Goal: Ask a question: Seek information or help from site administrators or community

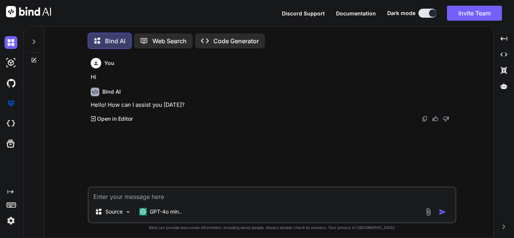
scroll to position [4, 0]
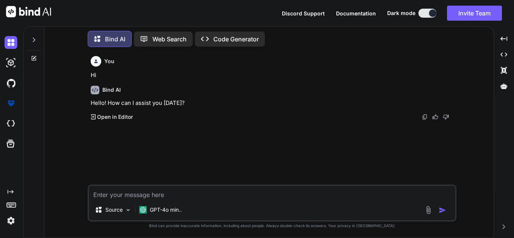
click at [188, 198] on textarea at bounding box center [272, 193] width 367 height 14
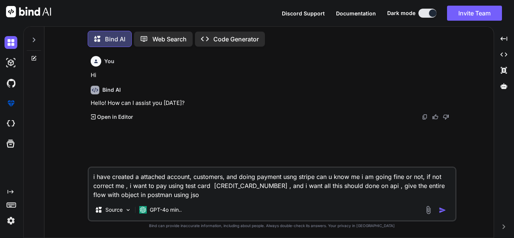
type textarea "i have created a attached account, customers, and doing payment usng stripe can…"
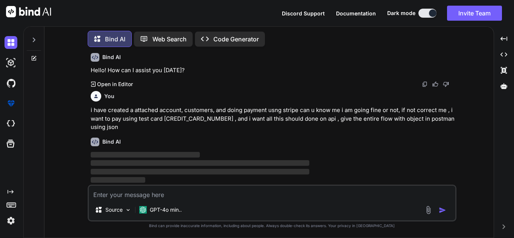
scroll to position [33, 0]
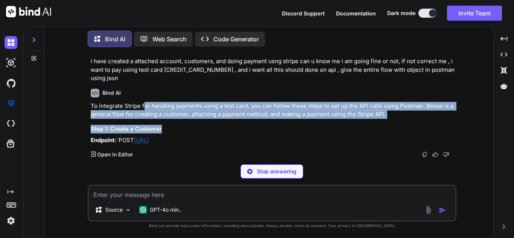
click at [229, 145] on div "To integrate Stripe for handling payments using a test card, you can follow the…" at bounding box center [273, 123] width 364 height 43
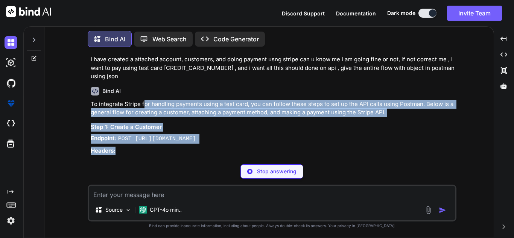
click at [267, 114] on p "To integrate Stripe for handling payments using a test card, you can follow the…" at bounding box center [273, 108] width 364 height 17
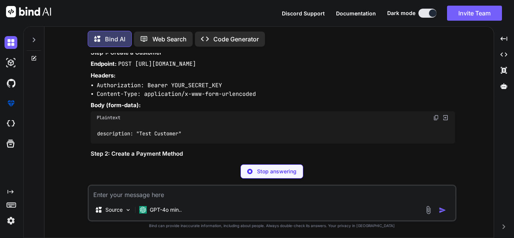
scroll to position [159, 0]
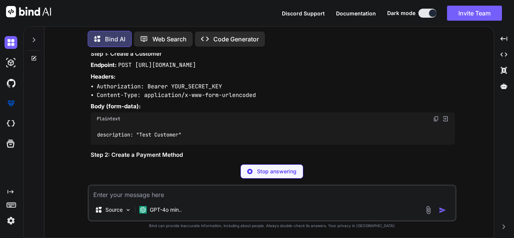
drag, startPoint x: 147, startPoint y: 64, endPoint x: 243, endPoint y: 60, distance: 96.1
click at [243, 60] on div "To integrate Stripe for handling payments using a test card, you can follow the…" at bounding box center [273, 216] width 364 height 378
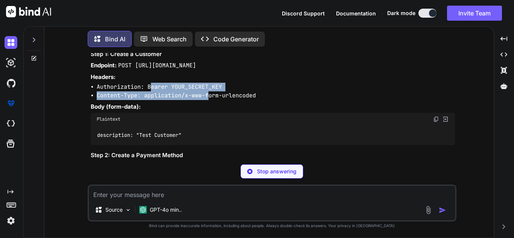
drag, startPoint x: 152, startPoint y: 90, endPoint x: 210, endPoint y: 99, distance: 58.4
click at [210, 99] on ul "Authorization: Bearer YOUR_SECRET_KEY Content-Type: application/x-www-form-urle…" at bounding box center [273, 91] width 364 height 17
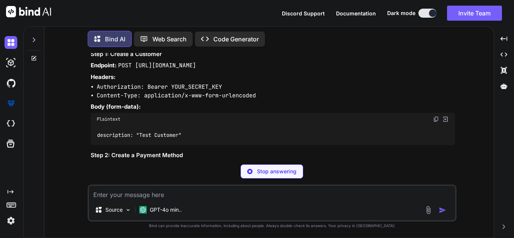
click at [192, 106] on p "Body (form-data):" at bounding box center [273, 107] width 364 height 9
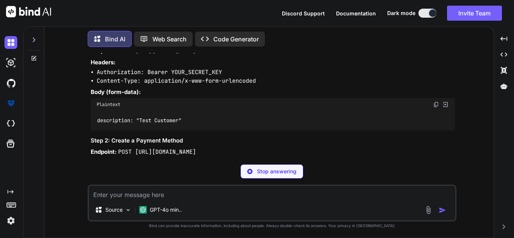
scroll to position [232, 0]
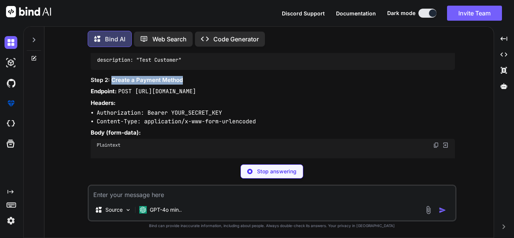
drag, startPoint x: 113, startPoint y: 83, endPoint x: 190, endPoint y: 81, distance: 76.8
click at [190, 81] on h3 "Step 2: Create a Payment Method" at bounding box center [273, 80] width 364 height 9
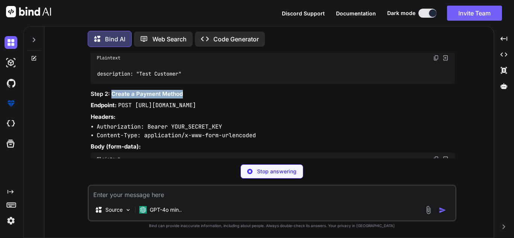
scroll to position [194, 0]
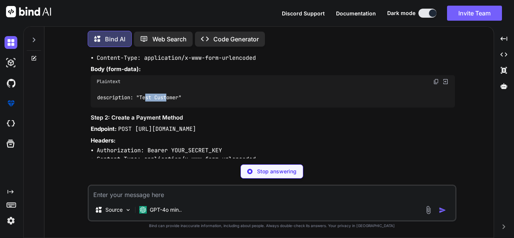
drag, startPoint x: 146, startPoint y: 99, endPoint x: 168, endPoint y: 98, distance: 22.6
click at [168, 98] on code "description: "Test Customer"" at bounding box center [139, 98] width 85 height 8
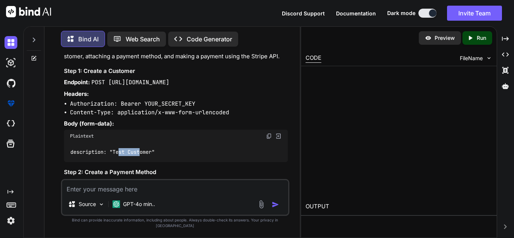
scroll to position [174, 0]
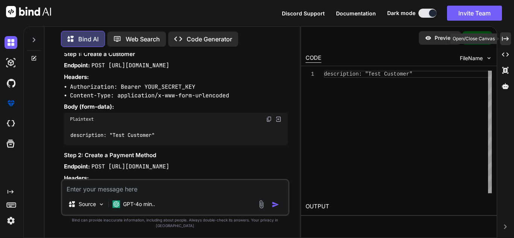
click at [504, 36] on icon "Created with Pixso." at bounding box center [505, 38] width 7 height 7
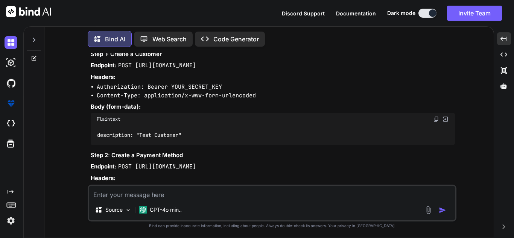
scroll to position [119, 0]
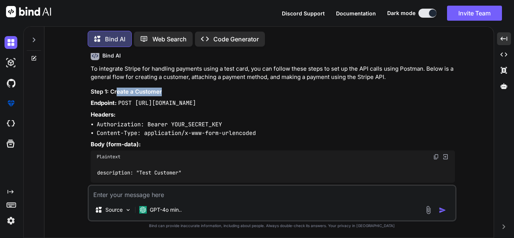
drag, startPoint x: 117, startPoint y: 89, endPoint x: 186, endPoint y: 87, distance: 69.3
click at [186, 88] on h3 "Step 1: Create a Customer" at bounding box center [273, 92] width 364 height 9
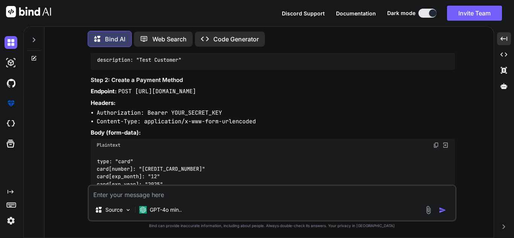
scroll to position [270, 0]
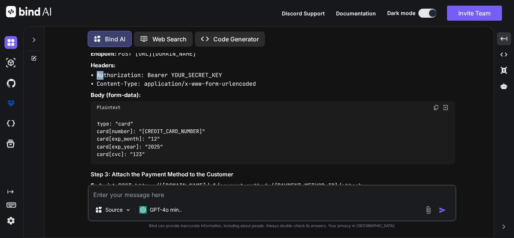
drag, startPoint x: 103, startPoint y: 75, endPoint x: 245, endPoint y: 69, distance: 142.5
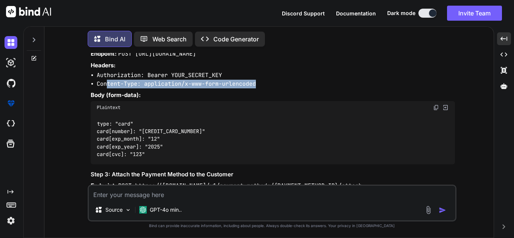
drag, startPoint x: 106, startPoint y: 85, endPoint x: 243, endPoint y: 88, distance: 137.1
click at [262, 80] on li "Content-Type: application/x-www-form-urlencoded" at bounding box center [276, 84] width 358 height 9
click at [436, 108] on img at bounding box center [436, 108] width 6 height 6
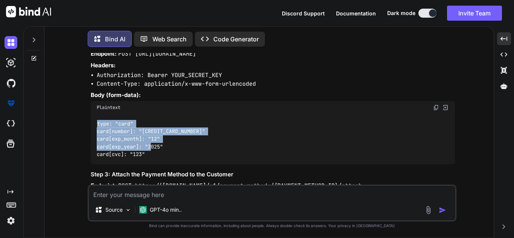
drag, startPoint x: 174, startPoint y: 150, endPoint x: 99, endPoint y: 118, distance: 81.8
click at [99, 118] on div "type: "card" card[number]: "[CREDIT_CARD_NUMBER]" card[exp_month]: "12" card[ex…" at bounding box center [273, 139] width 364 height 50
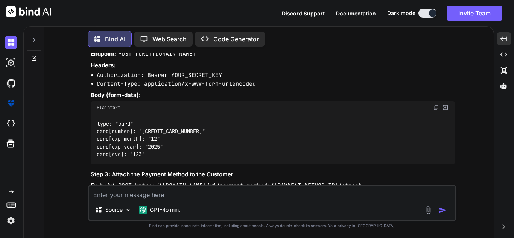
click at [140, 159] on div "type: "card" card[number]: "[CREDIT_CARD_NUMBER]" card[exp_month]: "12" card[ex…" at bounding box center [273, 139] width 364 height 50
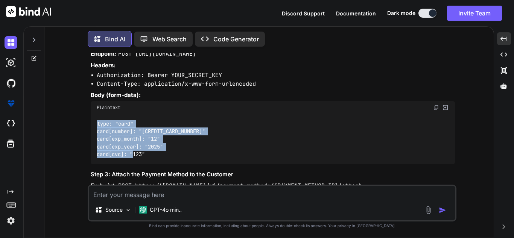
drag, startPoint x: 155, startPoint y: 155, endPoint x: 92, endPoint y: 122, distance: 71.7
click at [92, 122] on div "type: "card" card[number]: "[CREDIT_CARD_NUMBER]" card[exp_month]: "12" card[ex…" at bounding box center [273, 139] width 364 height 50
copy code "type: "card" card[number]: "[CREDIT_CARD_NUMBER]" card[exp_month]: "12" card[ex…"
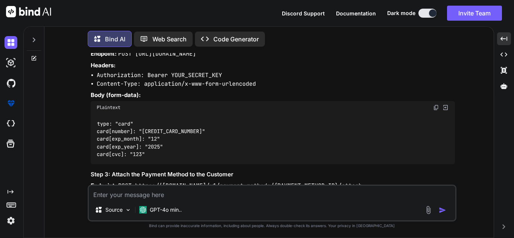
click at [128, 202] on div "Source GPT-4o min.." at bounding box center [272, 203] width 369 height 37
click at [130, 198] on textarea at bounding box center [272, 193] width 367 height 14
paste textarea "type: "card" card[number]: "[CREDIT_CARD_NUMBER]" card[exp_month]: "12" card[ex…"
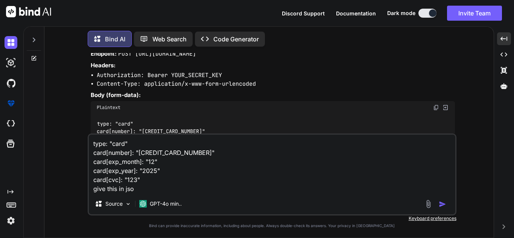
type textarea "type: "card" card[number]: "[CREDIT_CARD_NUMBER]" card[exp_month]: "12" card[ex…"
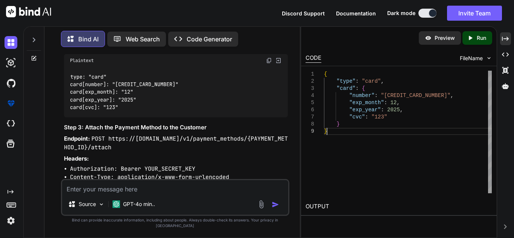
scroll to position [0, 0]
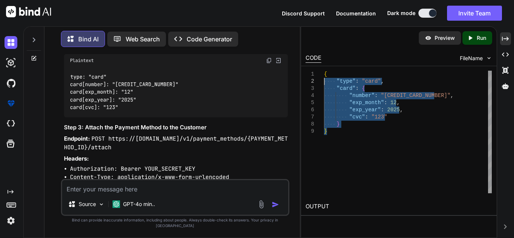
type textarea "{ "type": "card", "card": { "number": "[CREDIT_CARD_NUMBER]", "exp_month": 12, …"
drag, startPoint x: 329, startPoint y: 137, endPoint x: 319, endPoint y: 67, distance: 70.9
click at [319, 67] on div "1 2 3 4 5 6 7 8 9 { "type" : "card" , "card" : { "number" : "[CREDIT_CARD_NUMBE…" at bounding box center [399, 132] width 196 height 132
click at [506, 38] on icon "Created with Pixso." at bounding box center [505, 38] width 7 height 7
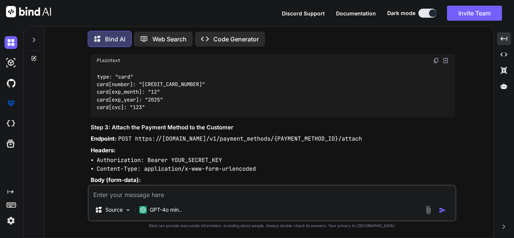
scroll to position [354, 0]
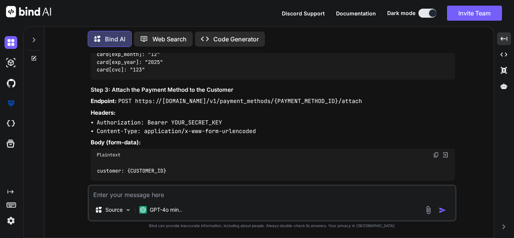
drag, startPoint x: 201, startPoint y: 99, endPoint x: 371, endPoint y: 101, distance: 169.4
click at [371, 101] on p "Endpoint: POST https://[DOMAIN_NAME]/v1/payment_methods/{PAYMENT_METHOD_ID}/att…" at bounding box center [273, 101] width 364 height 9
drag, startPoint x: 288, startPoint y: 103, endPoint x: 136, endPoint y: 101, distance: 152.5
click at [136, 101] on p "Endpoint: POST https://[DOMAIN_NAME]/v1/payment_methods/{PAYMENT_METHOD_ID}/att…" at bounding box center [273, 101] width 364 height 9
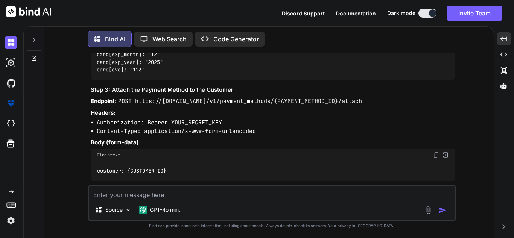
click at [328, 104] on code "POST https://[DOMAIN_NAME]/v1/payment_methods/{PAYMENT_METHOD_ID}/attach" at bounding box center [240, 102] width 244 height 8
drag, startPoint x: 274, startPoint y: 100, endPoint x: 342, endPoint y: 100, distance: 67.8
click at [342, 100] on code "POST https://[DOMAIN_NAME]/v1/payment_methods/{PAYMENT_METHOD_ID}/attach" at bounding box center [240, 102] width 244 height 8
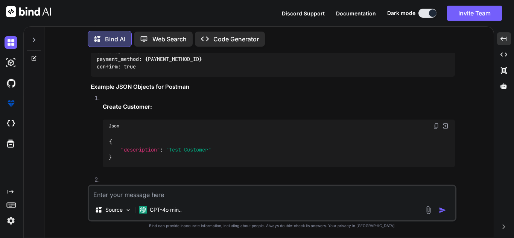
scroll to position [580, 0]
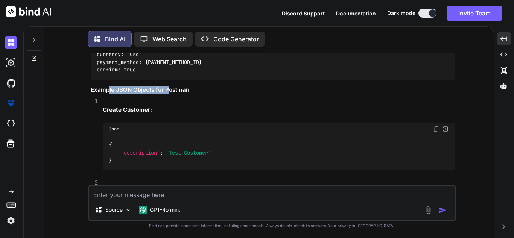
drag, startPoint x: 108, startPoint y: 93, endPoint x: 167, endPoint y: 90, distance: 59.6
click at [167, 90] on h3 "Example JSON Objects for Postman" at bounding box center [273, 90] width 364 height 9
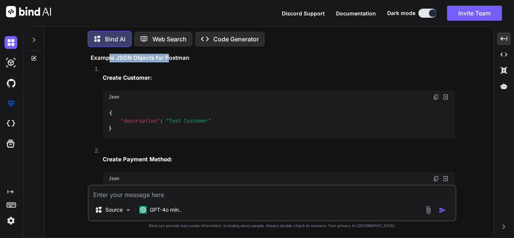
scroll to position [656, 0]
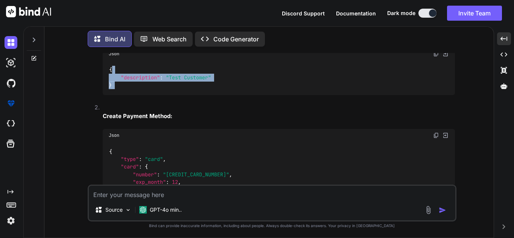
drag, startPoint x: 125, startPoint y: 74, endPoint x: 152, endPoint y: 101, distance: 38.6
click at [152, 101] on li "Create Customer: Json { "description" : "Test Customer" }" at bounding box center [276, 63] width 358 height 82
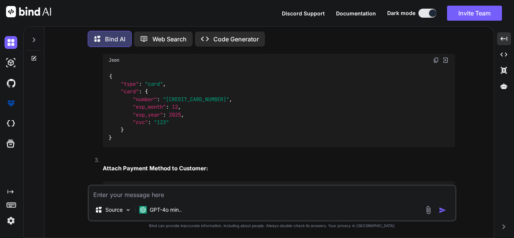
click at [160, 85] on span ""card"" at bounding box center [154, 84] width 18 height 7
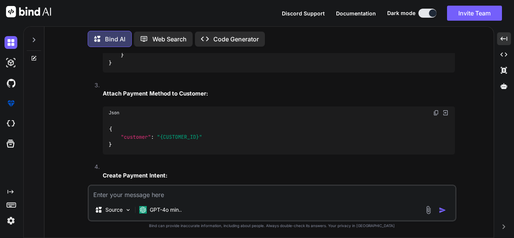
scroll to position [806, 0]
drag, startPoint x: 231, startPoint y: 133, endPoint x: 126, endPoint y: 137, distance: 104.7
click at [126, 137] on div "{ "customer" : "{CUSTOMER_ID}" }" at bounding box center [279, 136] width 352 height 35
click at [150, 140] on code "{ "customer" : "{CUSTOMER_ID}" }" at bounding box center [155, 136] width 93 height 23
click at [154, 140] on code "{ "customer" : "{CUSTOMER_ID}" }" at bounding box center [155, 136] width 93 height 23
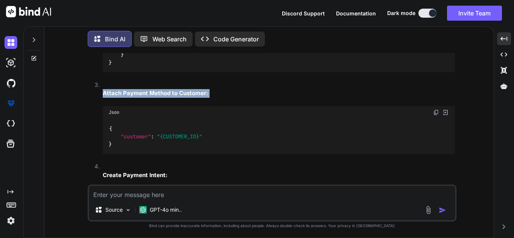
drag, startPoint x: 99, startPoint y: 96, endPoint x: 242, endPoint y: 99, distance: 142.7
click at [242, 99] on li "Attach Payment Method to Customer: Json { "customer" : "{CUSTOMER_ID}" }" at bounding box center [276, 122] width 358 height 82
click at [192, 139] on span ""{CUSTOMER_ID}"" at bounding box center [179, 136] width 45 height 7
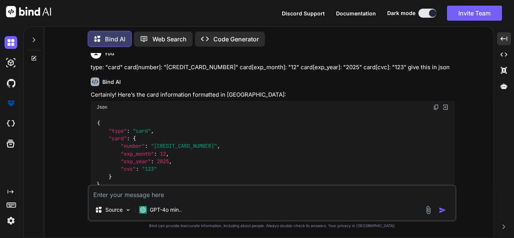
scroll to position [1209, 0]
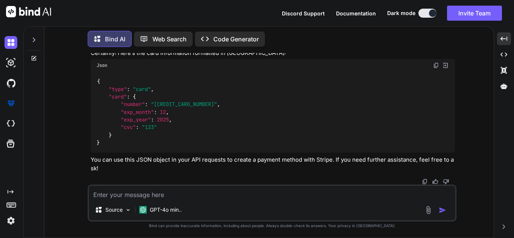
click at [142, 193] on textarea at bounding box center [272, 193] width 367 height 14
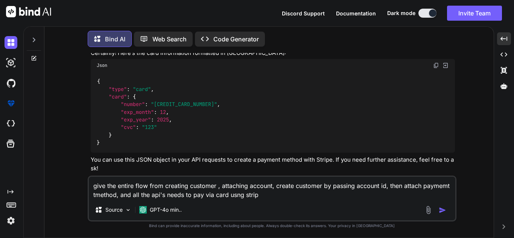
type textarea "give the entire flow from creating customer , attaching account, create custome…"
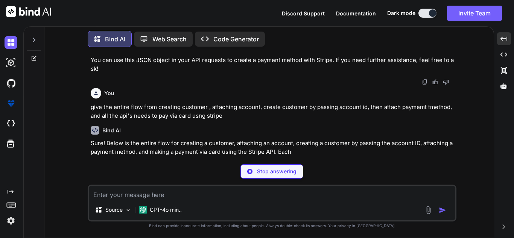
scroll to position [1320, 0]
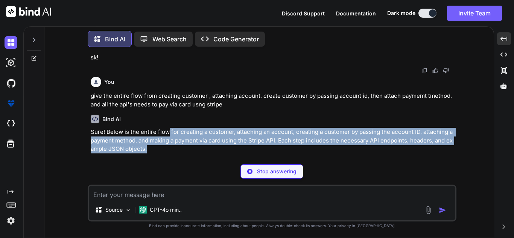
drag, startPoint x: 167, startPoint y: 131, endPoint x: 244, endPoint y: 146, distance: 78.6
click at [244, 146] on p "Sure! Below is the entire flow for creating a customer, attaching an account, c…" at bounding box center [273, 141] width 364 height 26
click at [215, 146] on p "Sure! Below is the entire flow for creating a customer, attaching an account, c…" at bounding box center [273, 141] width 364 height 26
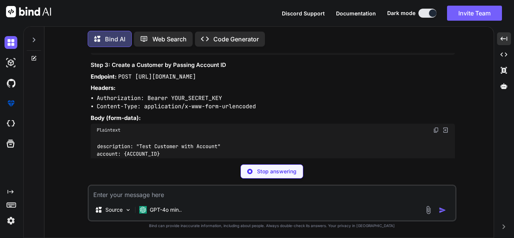
scroll to position [1665, 0]
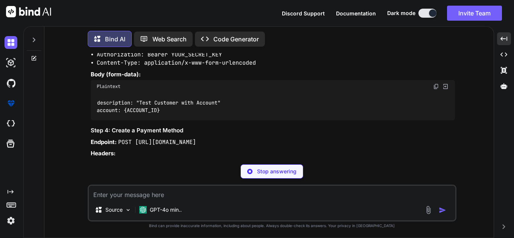
click at [270, 169] on p "Stop answering" at bounding box center [277, 172] width 40 height 8
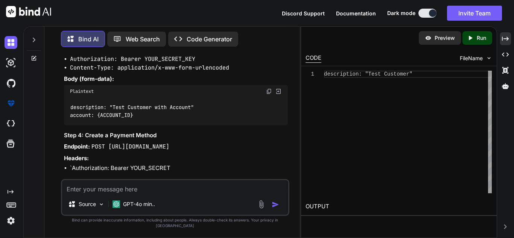
click at [180, 194] on textarea at bounding box center [175, 187] width 226 height 14
type textarea "sale [PERSON_NAME] json m chahitye]"
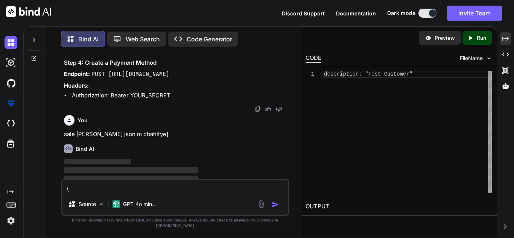
scroll to position [1799, 0]
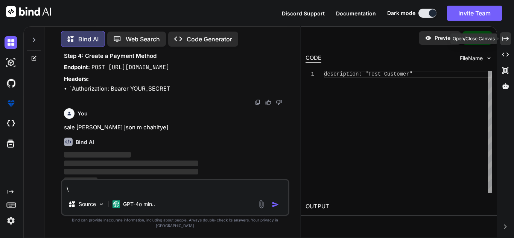
type textarea "\"
click at [507, 38] on icon "Created with Pixso." at bounding box center [505, 38] width 7 height 7
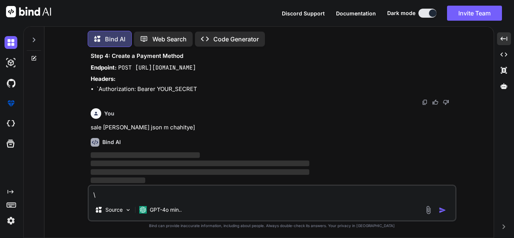
click at [171, 196] on textarea "\" at bounding box center [272, 193] width 367 height 14
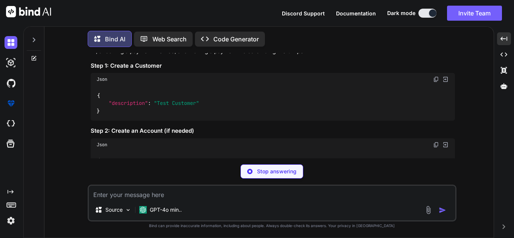
scroll to position [1853, 0]
click at [437, 77] on img at bounding box center [436, 79] width 6 height 6
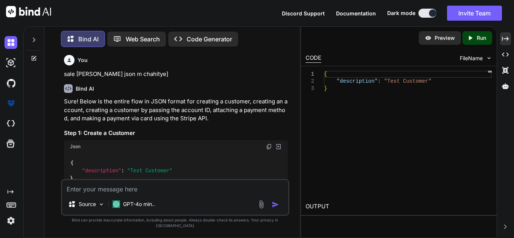
scroll to position [1912, 0]
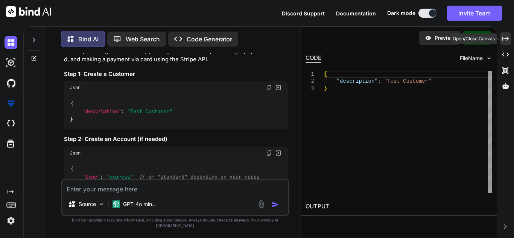
click at [510, 38] on div "Created with Pixso." at bounding box center [505, 38] width 11 height 13
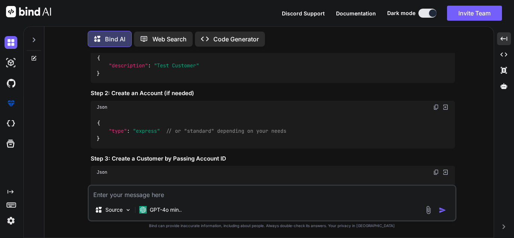
scroll to position [1890, 0]
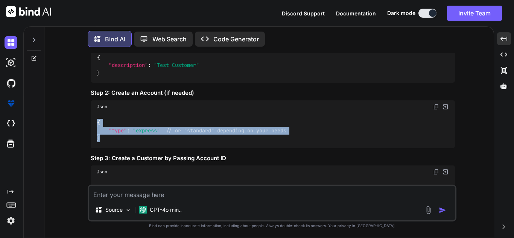
drag, startPoint x: 98, startPoint y: 121, endPoint x: 102, endPoint y: 139, distance: 19.0
click at [102, 139] on div "{ "type" : "express" // or "standard" depending on your needs }" at bounding box center [273, 130] width 364 height 35
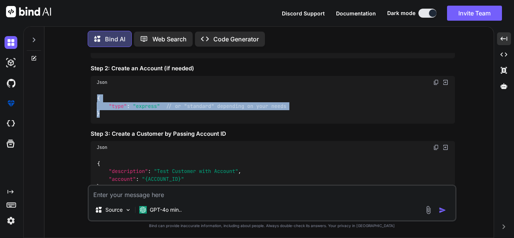
scroll to position [1928, 0]
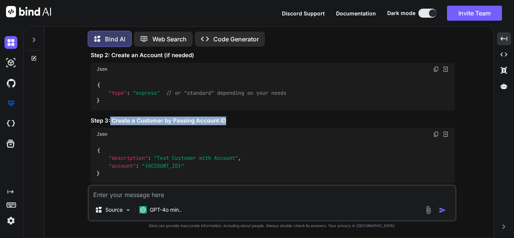
drag, startPoint x: 110, startPoint y: 120, endPoint x: 230, endPoint y: 118, distance: 120.1
click at [230, 118] on h3 "Step 3: Create a Customer by Passing Account ID" at bounding box center [273, 121] width 364 height 9
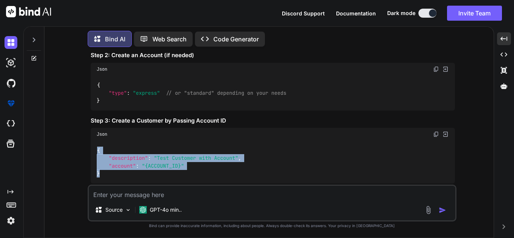
drag, startPoint x: 99, startPoint y: 147, endPoint x: 111, endPoint y: 174, distance: 29.8
click at [111, 174] on div "{ "description" : "Test Customer with Account" , "account" : "{ACCOUNT_ID}" }" at bounding box center [273, 162] width 364 height 43
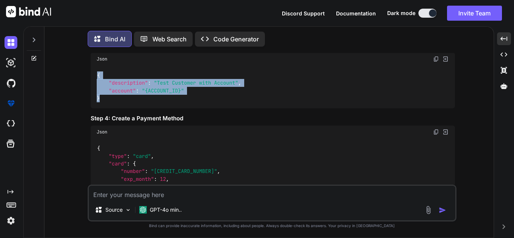
scroll to position [2041, 0]
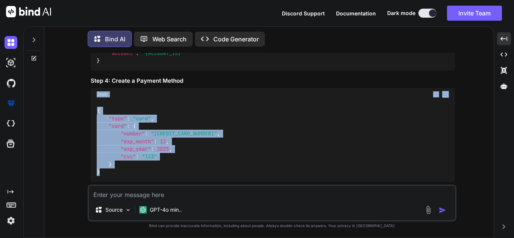
drag, startPoint x: 96, startPoint y: 100, endPoint x: 109, endPoint y: 172, distance: 73.5
click at [109, 172] on div "Json { "type" : "card" , "card" : { "number" : "[CREDIT_CARD_NUMBER]" , "exp_mo…" at bounding box center [273, 135] width 364 height 94
click at [120, 172] on div "{ "type" : "card" , "card" : { "number" : "[CREDIT_CARD_NUMBER]" , "exp_month" …" at bounding box center [273, 141] width 364 height 81
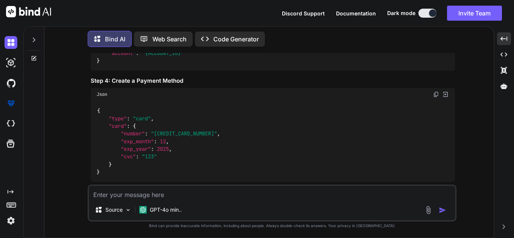
click at [434, 95] on img at bounding box center [436, 94] width 6 height 6
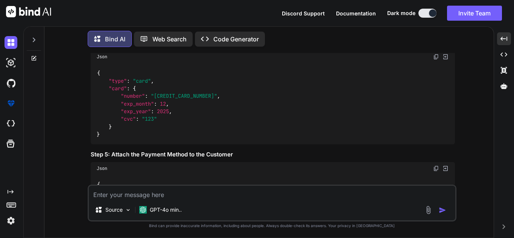
click at [207, 192] on textarea at bounding box center [272, 193] width 367 height 14
paste textarea "{{baseUrl}}/v1/payment_methods"
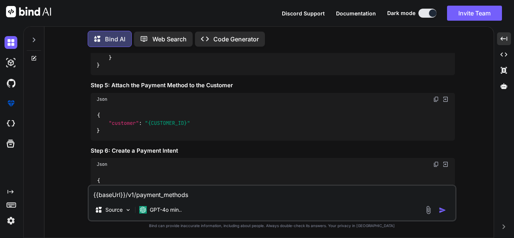
scroll to position [2154, 0]
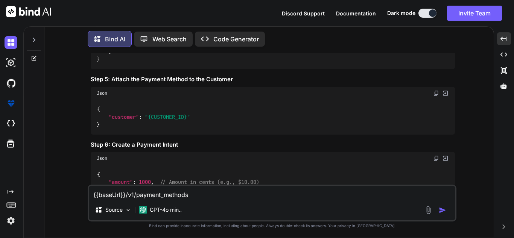
drag, startPoint x: 210, startPoint y: 197, endPoint x: 67, endPoint y: 208, distance: 143.5
click at [67, 208] on div "You Hi Bind AI Hello! How can I assist you [DATE]? Created with Pixso. Open in …" at bounding box center [272, 145] width 444 height 185
type textarea "also give which api we need to hit"
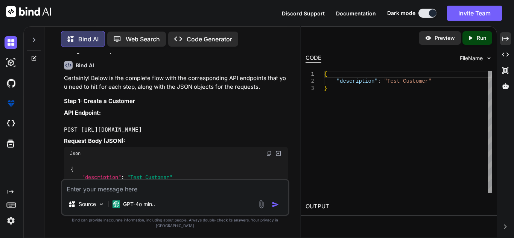
scroll to position [2528, 0]
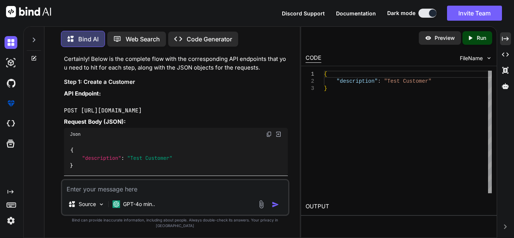
click at [505, 41] on icon "Created with Pixso." at bounding box center [505, 38] width 7 height 7
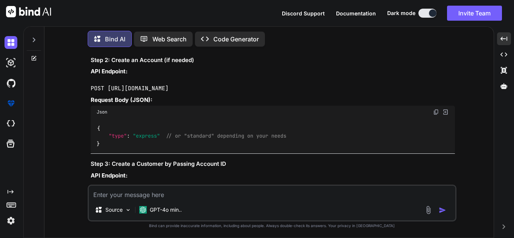
scroll to position [2556, 0]
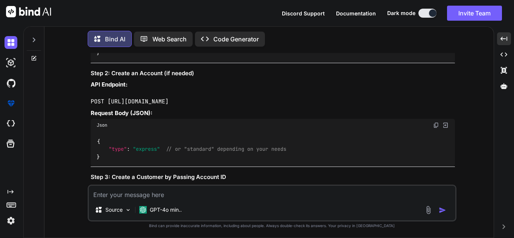
drag, startPoint x: 242, startPoint y: 102, endPoint x: 152, endPoint y: 106, distance: 89.7
click at [152, 106] on p "API Endpoint: POST [URL][DOMAIN_NAME]" at bounding box center [273, 94] width 364 height 26
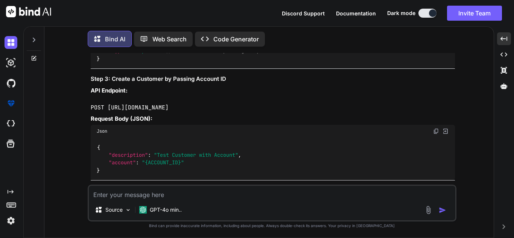
scroll to position [2669, 0]
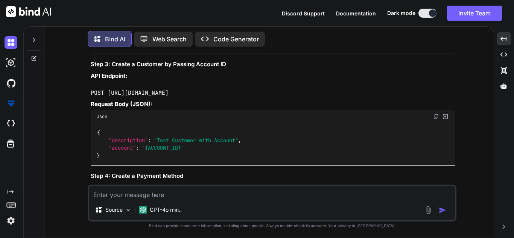
drag, startPoint x: 105, startPoint y: 93, endPoint x: 236, endPoint y: 96, distance: 130.7
click at [236, 96] on p "API Endpoint: POST [URL][DOMAIN_NAME]" at bounding box center [273, 85] width 364 height 26
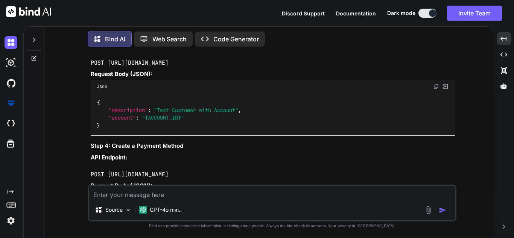
scroll to position [2744, 0]
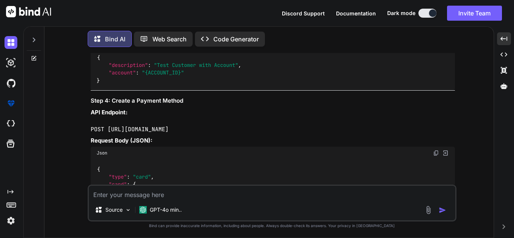
drag, startPoint x: 111, startPoint y: 128, endPoint x: 260, endPoint y: 128, distance: 148.3
click at [260, 128] on p "API Endpoint: POST [URL][DOMAIN_NAME]" at bounding box center [273, 121] width 364 height 26
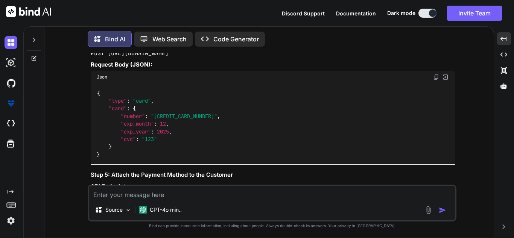
scroll to position [2819, 0]
copy code "ttps://[DOMAIN_NAME][URL]"
click at [147, 194] on textarea at bounding box center [272, 193] width 367 height 14
paste textarea "ttps://[DOMAIN_NAME][URL]"
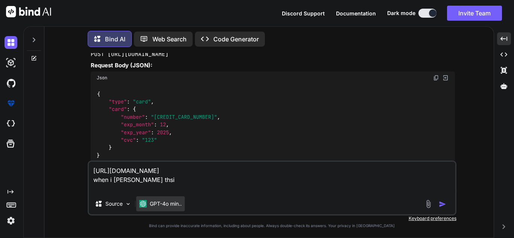
paste textarea "{ "error": { "code": "parameter_missing", "doc_url": "[URL][DOMAIN_NAME]", "mes…"
type textarea "[URL][DOMAIN_NAME] when i [PERSON_NAME] thsi { "error": { "code": "parameter_mi…"
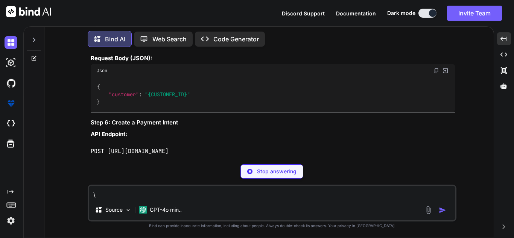
scroll to position [2939, 0]
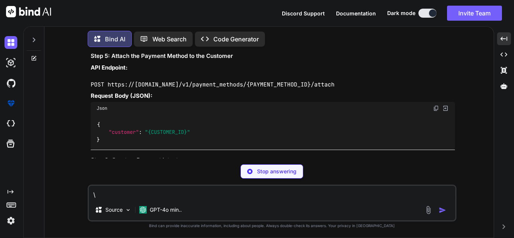
type textarea "\"
drag, startPoint x: 73, startPoint y: 100, endPoint x: 195, endPoint y: 104, distance: 121.7
click at [205, 96] on div "You Hi Bind AI Hello! How can I assist you [DATE]? Created with Pixso. Open in …" at bounding box center [272, 145] width 444 height 185
click at [242, 84] on code "POST https://[DOMAIN_NAME]/v1/payment_methods/{PAYMENT_METHOD_ID}/attach" at bounding box center [213, 85] width 244 height 8
drag, startPoint x: 203, startPoint y: 84, endPoint x: 259, endPoint y: 83, distance: 55.7
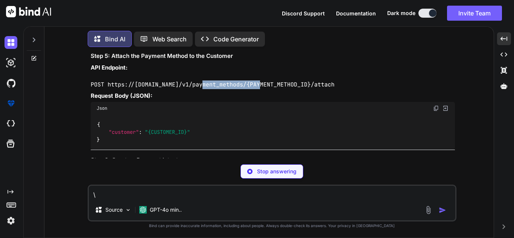
click at [259, 83] on code "POST https://[DOMAIN_NAME]/v1/payment_methods/{PAYMENT_METHOD_ID}/attach" at bounding box center [213, 85] width 244 height 8
click at [282, 83] on code "POST https://[DOMAIN_NAME]/v1/payment_methods/{PAYMENT_METHOD_ID}/attach" at bounding box center [213, 85] width 244 height 8
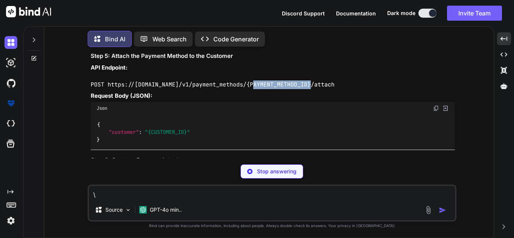
drag, startPoint x: 256, startPoint y: 84, endPoint x: 311, endPoint y: 82, distance: 54.2
click at [311, 82] on code "POST https://[DOMAIN_NAME]/v1/payment_methods/{PAYMENT_METHOD_ID}/attach" at bounding box center [213, 85] width 244 height 8
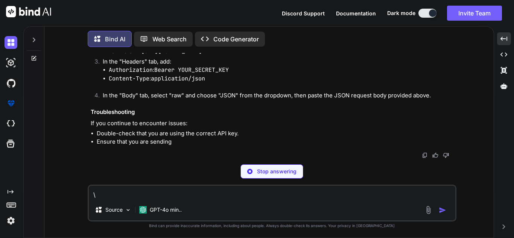
scroll to position [3587, 0]
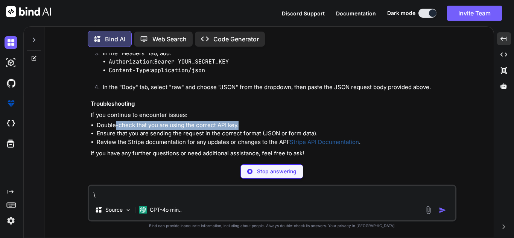
drag, startPoint x: 134, startPoint y: 135, endPoint x: 248, endPoint y: 134, distance: 114.5
click at [248, 130] on li "Double-check that you are using the correct API key." at bounding box center [276, 125] width 358 height 9
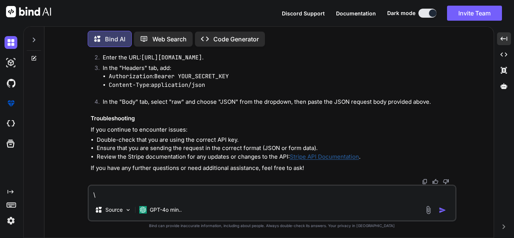
click at [134, 192] on textarea "\" at bounding box center [272, 193] width 367 height 14
click at [144, 192] on textarea at bounding box center [272, 193] width 367 height 14
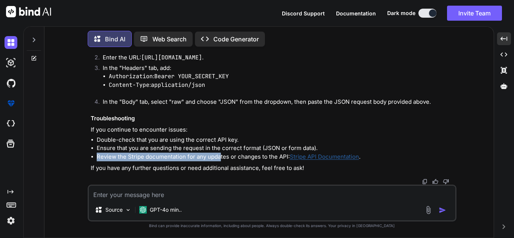
drag, startPoint x: 87, startPoint y: 155, endPoint x: 220, endPoint y: 157, distance: 132.6
click at [220, 157] on div "You Hi Bind AI Hello! How can I assist you [DATE]? Created with Pixso. Open in …" at bounding box center [272, 145] width 444 height 185
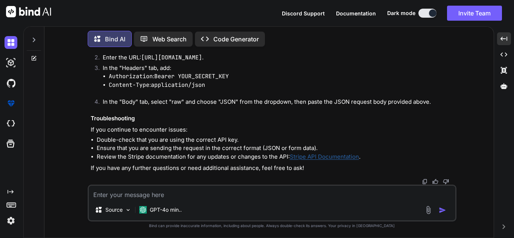
click at [288, 157] on li "Review the Stripe documentation for any updates or changes to the API: Stripe A…" at bounding box center [276, 157] width 358 height 9
click at [101, 157] on li "Review the Stripe documentation for any updates or changes to the API: Stripe A…" at bounding box center [276, 157] width 358 height 9
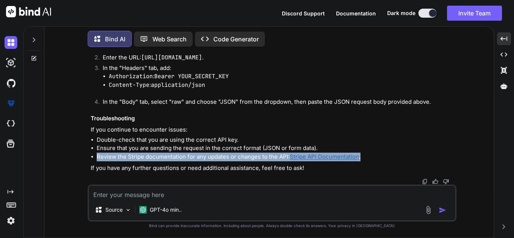
drag, startPoint x: 95, startPoint y: 154, endPoint x: 251, endPoint y: 159, distance: 156.7
click at [439, 159] on ul "Double-check that you are using the correct API key. Ensure that you are sendin…" at bounding box center [273, 149] width 364 height 26
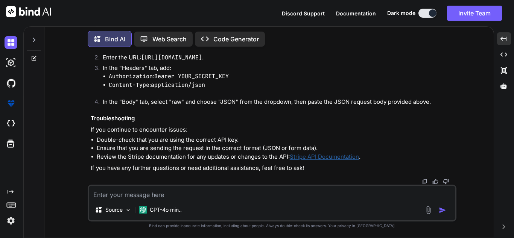
click at [148, 197] on textarea at bounding box center [272, 193] width 367 height 14
paste textarea "Review the Stripe documentation for any updates or changes to the API: Stripe A…"
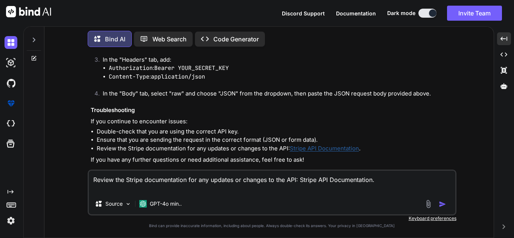
scroll to position [3587, 0]
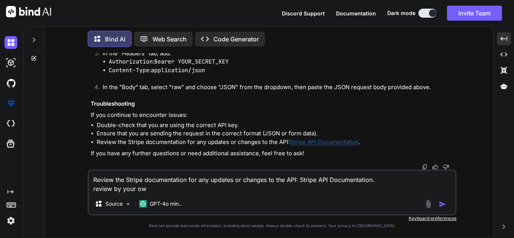
type textarea "Review the Stripe documentation for any updates or changes to the API: Stripe A…"
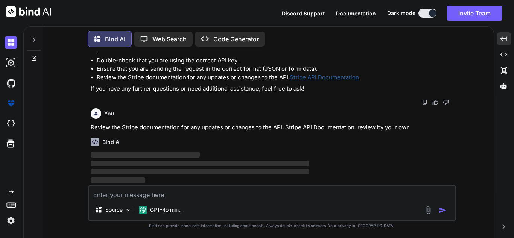
scroll to position [3661, 0]
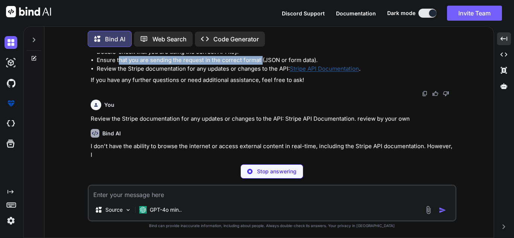
drag, startPoint x: 119, startPoint y: 71, endPoint x: 262, endPoint y: 71, distance: 143.1
click at [262, 65] on li "Ensure that you are sending the request in the correct format (JSON or form dat…" at bounding box center [276, 60] width 358 height 9
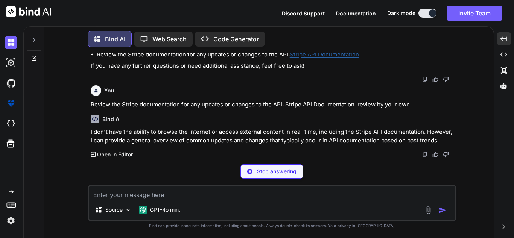
scroll to position [3684, 0]
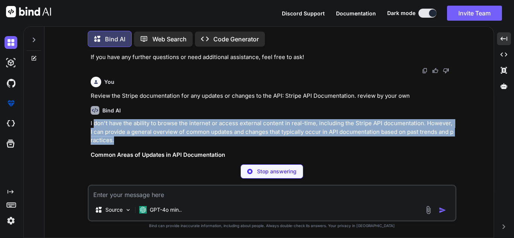
drag, startPoint x: 139, startPoint y: 131, endPoint x: 245, endPoint y: 148, distance: 107.2
click at [245, 145] on p "I don't have the ability to browse the internet or access external content in r…" at bounding box center [273, 132] width 364 height 26
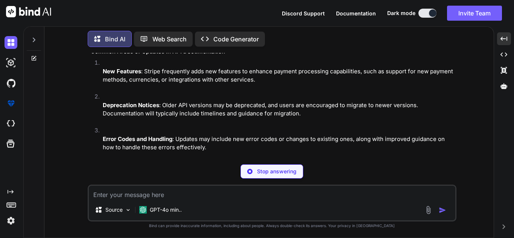
scroll to position [3797, 0]
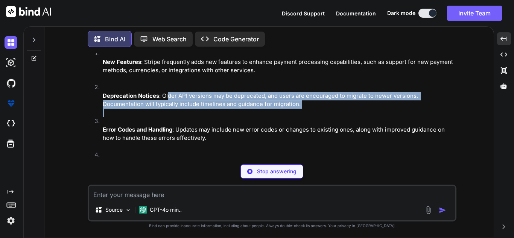
drag, startPoint x: 169, startPoint y: 107, endPoint x: 311, endPoint y: 127, distance: 143.8
click at [311, 127] on ol "New Features : Stripe frequently adds new features to enhance payment processin…" at bounding box center [273, 146] width 364 height 195
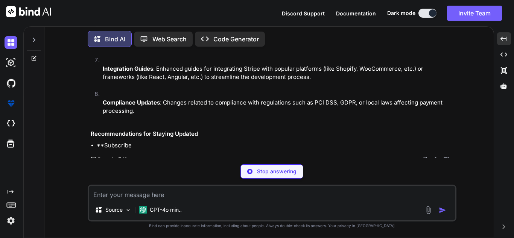
scroll to position [3995, 0]
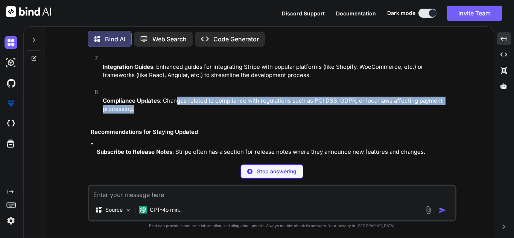
drag, startPoint x: 178, startPoint y: 111, endPoint x: 294, endPoint y: 116, distance: 116.1
click at [294, 114] on p "Compliance Updates : Changes related to compliance with regulations such as PCI…" at bounding box center [279, 105] width 352 height 17
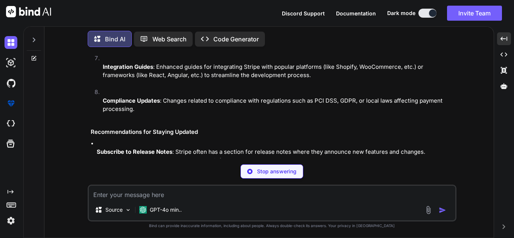
click at [184, 132] on div "I don't have the ability to browse the internet or access external content in r…" at bounding box center [273, 16] width 364 height 416
drag, startPoint x: 139, startPoint y: 142, endPoint x: 234, endPoint y: 145, distance: 95.0
click at [234, 145] on div "I don't have the ability to browse the internet or access external content in r…" at bounding box center [273, 26] width 364 height 436
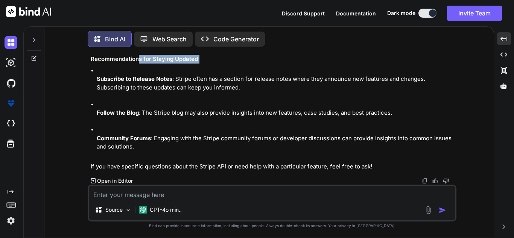
scroll to position [4077, 0]
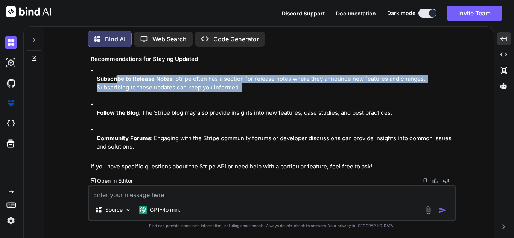
drag, startPoint x: 117, startPoint y: 80, endPoint x: 188, endPoint y: 93, distance: 72.1
click at [188, 93] on li "Subscribe to Release Notes : Stripe often has a section for release notes where…" at bounding box center [276, 84] width 358 height 34
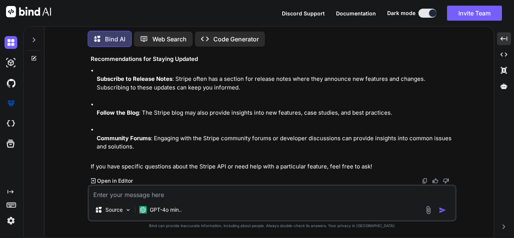
drag, startPoint x: 146, startPoint y: 119, endPoint x: 137, endPoint y: 114, distance: 9.9
click at [146, 119] on li "Follow the Blog : The Stripe blog may also provide insights into new features, …" at bounding box center [276, 114] width 358 height 26
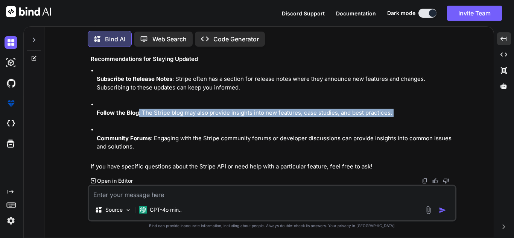
drag, startPoint x: 137, startPoint y: 114, endPoint x: 242, endPoint y: 130, distance: 105.5
click at [280, 118] on li "Follow the Blog : The Stripe blog may also provide insights into new features, …" at bounding box center [276, 114] width 358 height 26
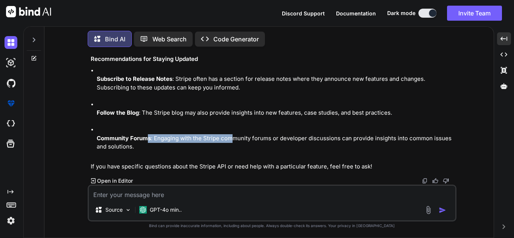
drag, startPoint x: 148, startPoint y: 142, endPoint x: 234, endPoint y: 137, distance: 86.0
click at [234, 137] on p "Community Forums : Engaging with the Stripe community forums or developer discu…" at bounding box center [276, 142] width 358 height 17
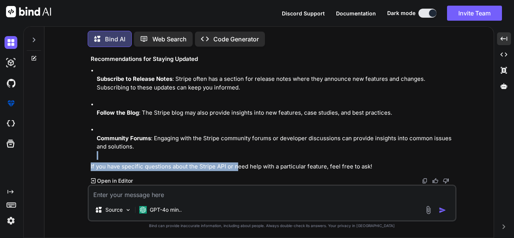
drag, startPoint x: 116, startPoint y: 158, endPoint x: 261, endPoint y: 166, distance: 144.4
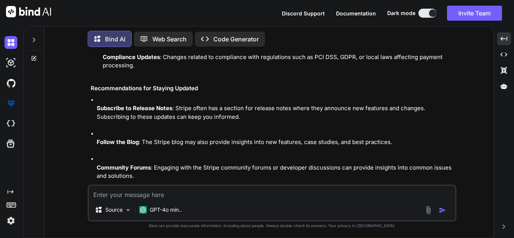
click at [402, 138] on ul "Subscribe to Release Notes : Stripe often has a section for release notes where…" at bounding box center [273, 142] width 364 height 93
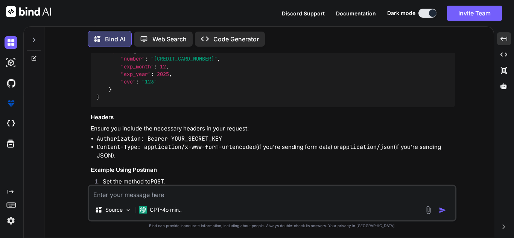
scroll to position [3361, 0]
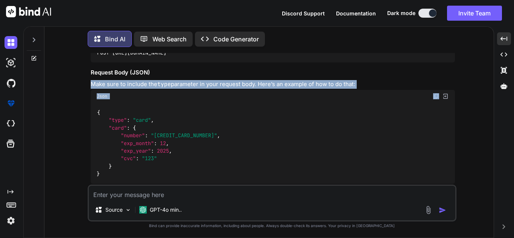
drag, startPoint x: 88, startPoint y: 92, endPoint x: 366, endPoint y: 98, distance: 277.6
click at [366, 98] on div "You Hi Bind AI Hello! How can I assist you [DATE]? Created with Pixso. Open in …" at bounding box center [272, 145] width 369 height 185
click at [432, 103] on div "Json" at bounding box center [273, 96] width 364 height 13
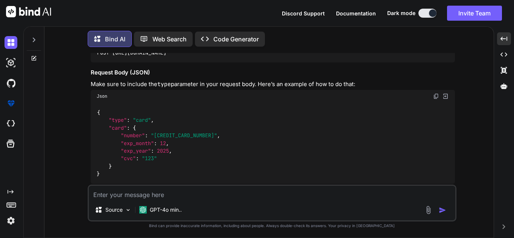
click at [433, 99] on img at bounding box center [436, 96] width 6 height 6
click at [214, 189] on textarea at bounding box center [272, 193] width 367 height 14
click at [143, 199] on textarea at bounding box center [272, 193] width 367 height 14
click at [141, 195] on textarea at bounding box center [272, 193] width 367 height 14
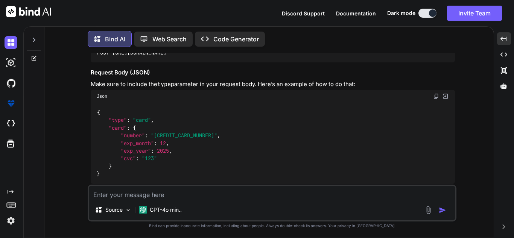
paste textarea "{ "type": "card", "card": { "number": "[CREDIT_CARD_NUMBER]", "exp_month": 12, …"
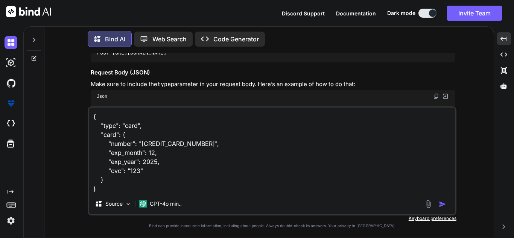
drag, startPoint x: 178, startPoint y: 174, endPoint x: 232, endPoint y: 186, distance: 55.1
click at [188, 178] on textarea "{ "type": "card", "card": { "number": "[CREDIT_CARD_NUMBER]", "exp_month": 12, …" at bounding box center [272, 151] width 367 height 86
type textarea "{ "type": "card", "card": { "number": "[CREDIT_CARD_NUMBER]", "exp_month": 12, …"
click at [446, 204] on img "button" at bounding box center [443, 205] width 8 height 8
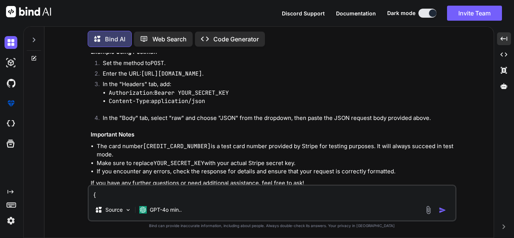
scroll to position [4513, 0]
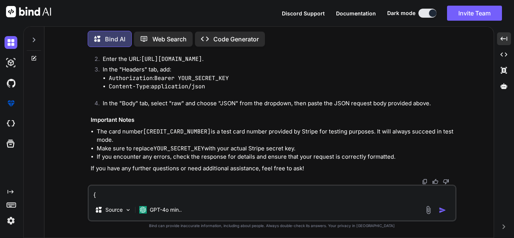
click at [175, 199] on textarea "{ "type": "card", "card": { "number": "[CREDIT_CARD_NUMBER]", "exp_month": 12, …" at bounding box center [272, 193] width 367 height 14
paste textarea "StripeConfiguration.ApiKey = "sk_test_51SABpKFHNlATR88GDs8vOzGU5NtBAdTheriA7VRZ…"
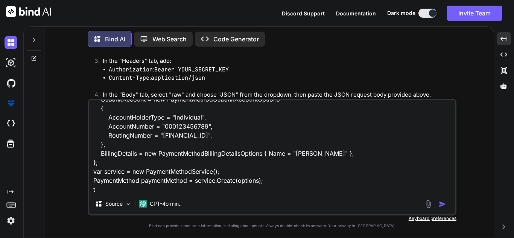
scroll to position [91, 0]
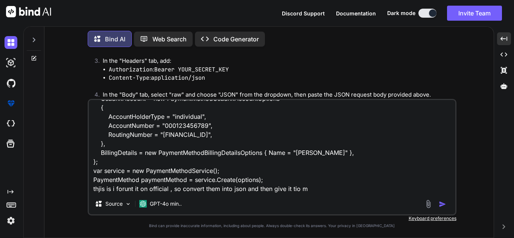
type textarea "StripeConfiguration.ApiKey = "sk_test_51SABpKFHNlATR88GDs8vOzGU5NtBAdTheriA7VRZ…"
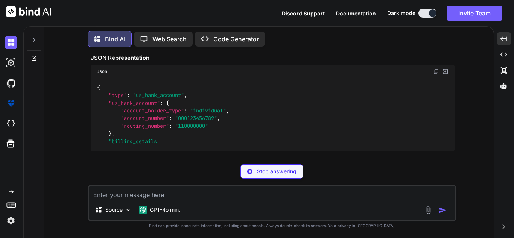
scroll to position [4756, 0]
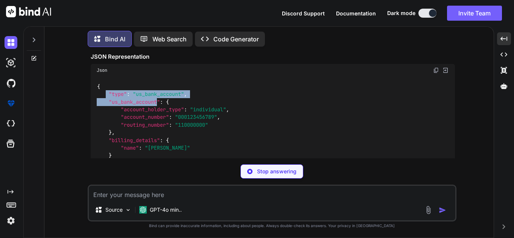
drag, startPoint x: 145, startPoint y: 107, endPoint x: 176, endPoint y: 114, distance: 31.7
click at [165, 109] on code "{ "type" : "us_bank_account" , "us_bank_account" : { "account_holder_type" : "i…" at bounding box center [163, 125] width 133 height 85
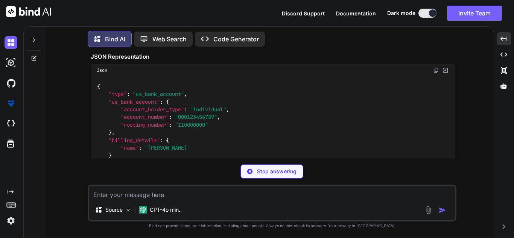
click at [200, 121] on span ""000123456789"" at bounding box center [196, 117] width 42 height 7
click at [436, 73] on img at bounding box center [436, 70] width 6 height 6
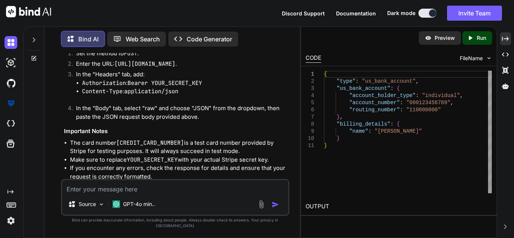
scroll to position [5137, 0]
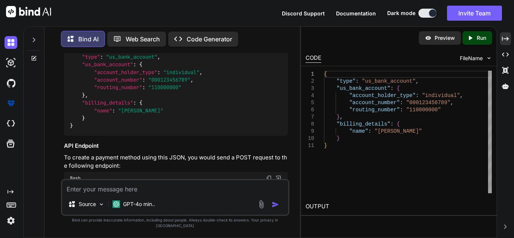
click at [192, 200] on div "Source GPT-4o min.." at bounding box center [175, 197] width 229 height 37
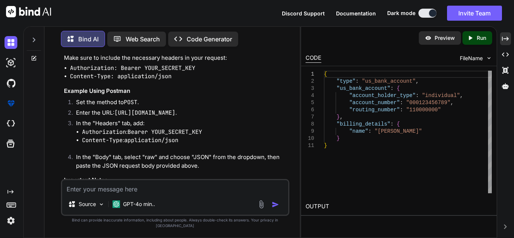
scroll to position [5288, 0]
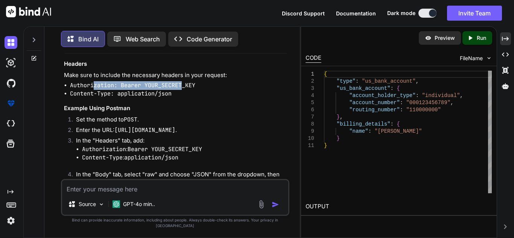
drag, startPoint x: 95, startPoint y: 96, endPoint x: 182, endPoint y: 95, distance: 87.0
click at [182, 89] on code "Authorization: Bearer YOUR_SECRET_KEY" at bounding box center [132, 86] width 125 height 8
click at [155, 98] on code "Content-Type: application/json" at bounding box center [121, 94] width 102 height 8
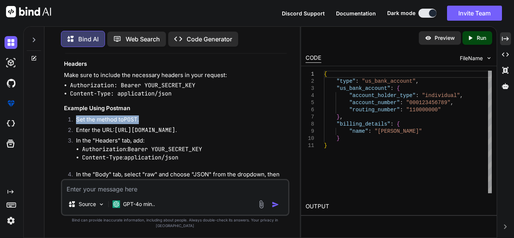
drag, startPoint x: 69, startPoint y: 123, endPoint x: 169, endPoint y: 127, distance: 100.6
click at [169, 127] on div "Certainly! Below is the equivalent JSON representation of the C# code you provi…" at bounding box center [176, 41] width 224 height 401
drag, startPoint x: 79, startPoint y: 136, endPoint x: 203, endPoint y: 142, distance: 123.6
click at [203, 137] on li "Enter the URL: [URL][DOMAIN_NAME] ." at bounding box center [179, 131] width 218 height 11
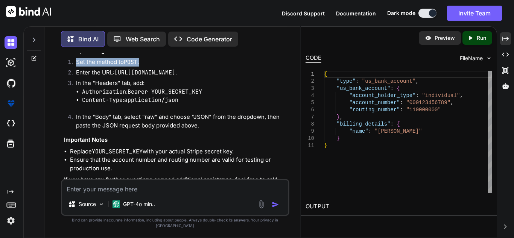
scroll to position [5363, 0]
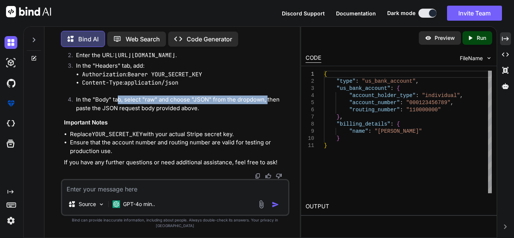
drag, startPoint x: 119, startPoint y: 111, endPoint x: 268, endPoint y: 110, distance: 149.9
click at [268, 110] on li "In the "Body" tab, select "raw" and choose "JSON" from the dropdown, then paste…" at bounding box center [179, 104] width 218 height 17
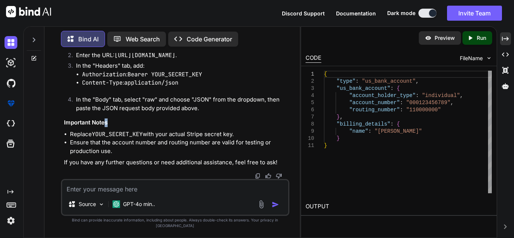
drag, startPoint x: 114, startPoint y: 122, endPoint x: 258, endPoint y: 123, distance: 144.2
drag, startPoint x: 109, startPoint y: 138, endPoint x: 238, endPoint y: 140, distance: 129.5
click at [238, 139] on li "Replace YOUR_SECRET_KEY with your actual Stripe secret key." at bounding box center [179, 134] width 218 height 9
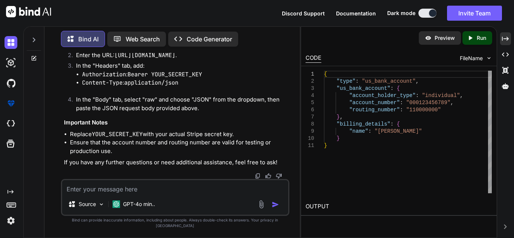
click at [207, 150] on li "Ensure that the account number and routing number are valid for testing or prod…" at bounding box center [179, 147] width 218 height 17
drag, startPoint x: 149, startPoint y: 147, endPoint x: 233, endPoint y: 151, distance: 84.1
click at [233, 151] on li "Ensure that the account number and routing number are valid for testing or prod…" at bounding box center [179, 147] width 218 height 17
click at [504, 37] on icon "Created with Pixso." at bounding box center [505, 38] width 7 height 7
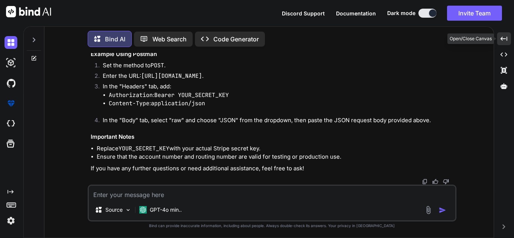
scroll to position [4999, 0]
click at [200, 195] on textarea at bounding box center [272, 193] width 367 height 14
type textarea "still ive the same error in postman"
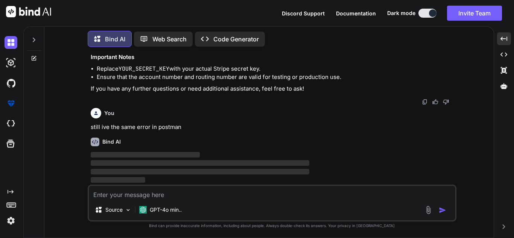
scroll to position [5078, 0]
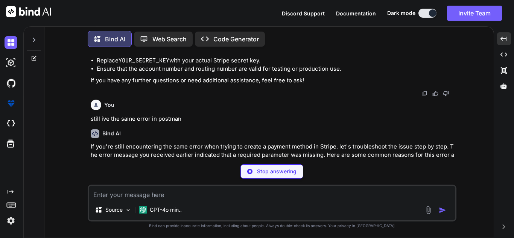
drag, startPoint x: 192, startPoint y: 189, endPoint x: 181, endPoint y: 193, distance: 11.3
click at [185, 192] on textarea at bounding box center [272, 193] width 367 height 14
click at [177, 194] on textarea at bounding box center [272, 193] width 367 height 14
paste textarea "StripeConfiguration.ApiKey = "sk_test_51SABpKFHNlATR88GDs8vOzGU5NtBAdTheriA7VRZ…"
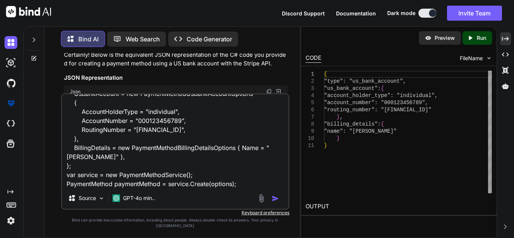
scroll to position [5436, 0]
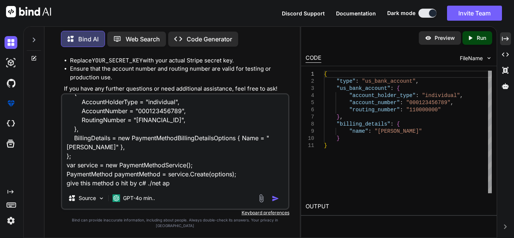
type textarea "StripeConfiguration.ApiKey = "sk_test_51SABpKFHNlATR88GDs8vOzGU5NtBAdTheriA7VRZ…"
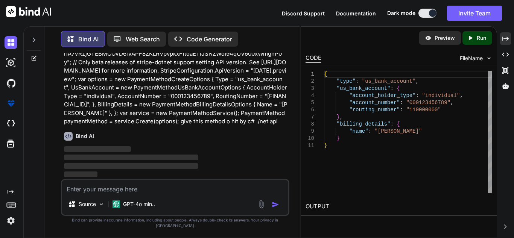
scroll to position [6260, 0]
click at [502, 40] on div "Created with Pixso." at bounding box center [505, 38] width 11 height 13
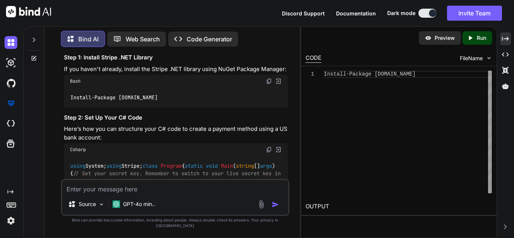
scroll to position [6373, 0]
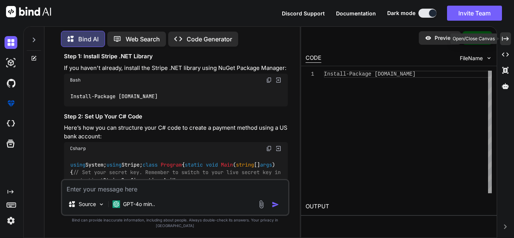
click at [505, 38] on icon "Created with Pixso." at bounding box center [505, 38] width 7 height 7
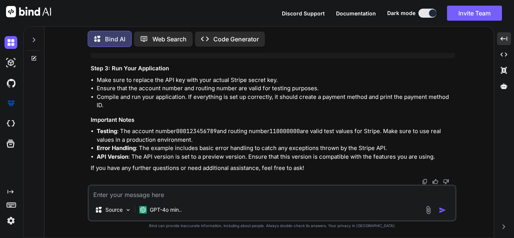
scroll to position [6234, 0]
copy code "// Set your secret key. Remember to switch to your live secret key in productio…"
drag, startPoint x: 121, startPoint y: 106, endPoint x: 155, endPoint y: 143, distance: 50.1
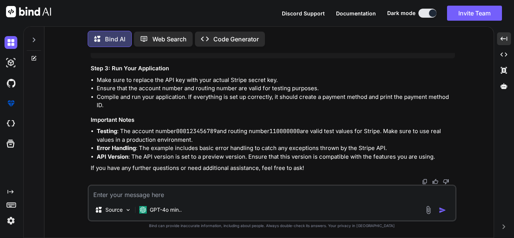
click at [122, 193] on textarea at bounding box center [272, 193] width 367 height 14
type textarea "give a new api end point using this"
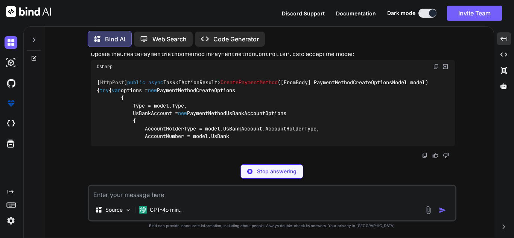
scroll to position [6904, 0]
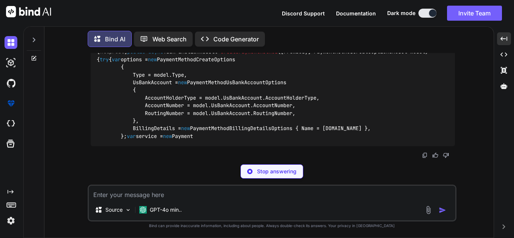
copy code "[ HttpPost ] public async Task<IActionResult> CreatePaymentMethod ( [FromBody] …"
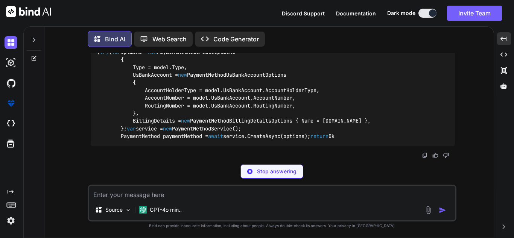
drag, startPoint x: 121, startPoint y: 80, endPoint x: 167, endPoint y: 104, distance: 51.9
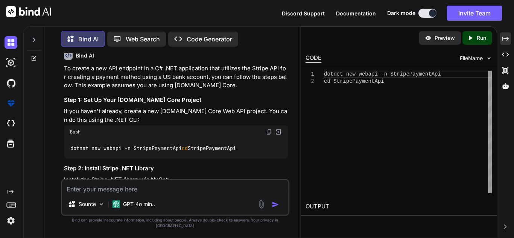
scroll to position [7482, 0]
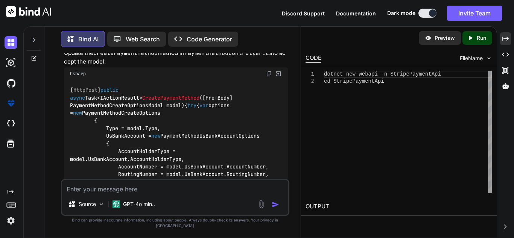
click at [504, 32] on div "Bind AI Web Search Created with Pixso. Code Generator You Hi Bind AI Hello! How…" at bounding box center [268, 132] width 491 height 212
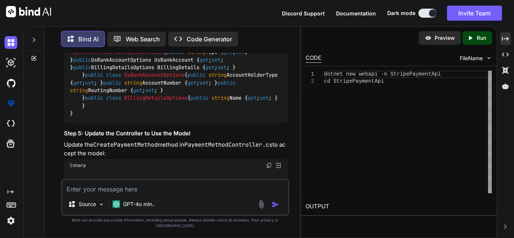
scroll to position [7407, 0]
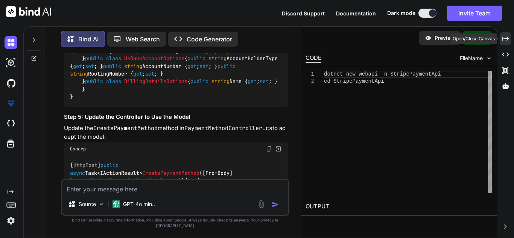
click at [507, 38] on icon "Created with Pixso." at bounding box center [505, 38] width 7 height 7
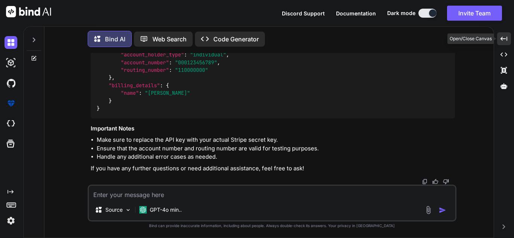
scroll to position [6845, 0]
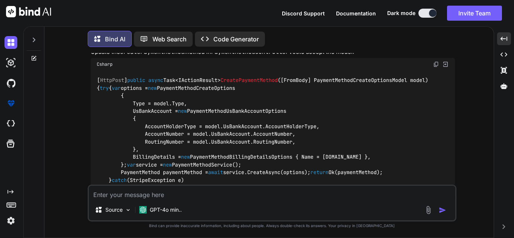
drag, startPoint x: 212, startPoint y: 110, endPoint x: 259, endPoint y: 108, distance: 47.5
drag, startPoint x: 149, startPoint y: 119, endPoint x: 238, endPoint y: 119, distance: 89.2
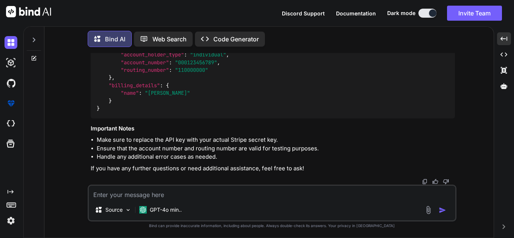
scroll to position [7334, 0]
drag, startPoint x: 120, startPoint y: 90, endPoint x: 197, endPoint y: 111, distance: 79.9
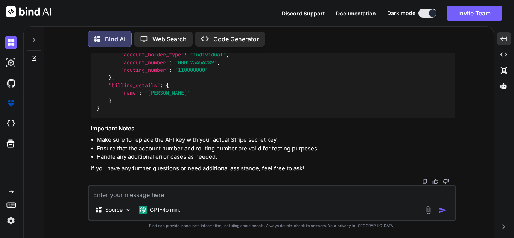
click at [152, 192] on textarea at bounding box center [272, 193] width 367 height 14
type textarea "uise all the code at contoller level"
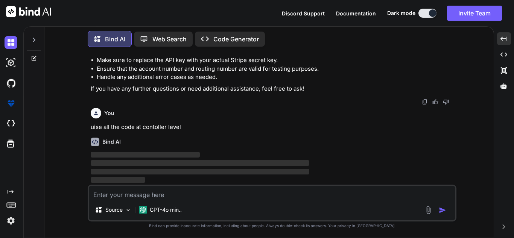
scroll to position [7488, 0]
drag, startPoint x: 120, startPoint y: 143, endPoint x: 237, endPoint y: 142, distance: 116.7
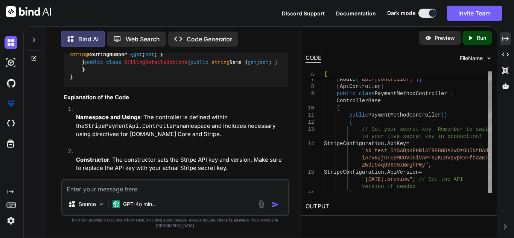
scroll to position [0, 0]
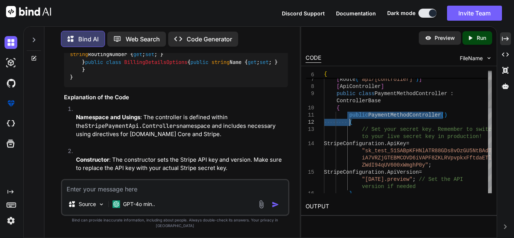
drag, startPoint x: 348, startPoint y: 116, endPoint x: 400, endPoint y: 125, distance: 53.5
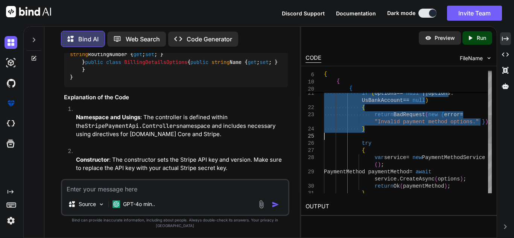
drag, startPoint x: 346, startPoint y: 115, endPoint x: 462, endPoint y: 52, distance: 132.1
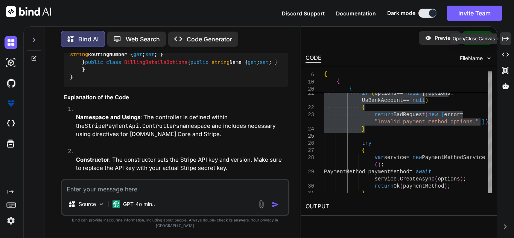
click at [504, 38] on icon "Created with Pixso." at bounding box center [505, 38] width 7 height 7
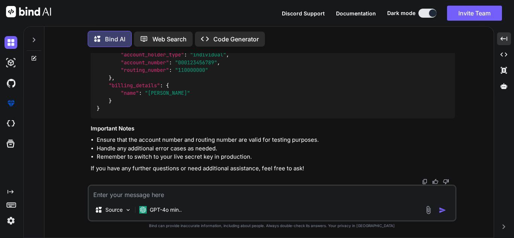
scroll to position [8091, 0]
drag, startPoint x: 120, startPoint y: 92, endPoint x: 220, endPoint y: 103, distance: 100.4
click at [146, 193] on textarea at bounding box center [272, 193] width 367 height 14
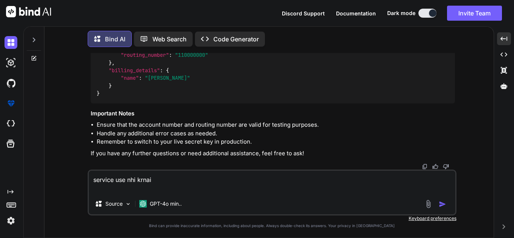
paste textarea
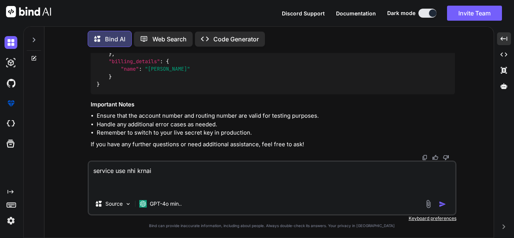
paste textarea "StripeConfiguration.ApiKey = "sk_test_51SABpKFHNlATR88GDs8vOzGU5NtBAdTheriA7VRZ…"
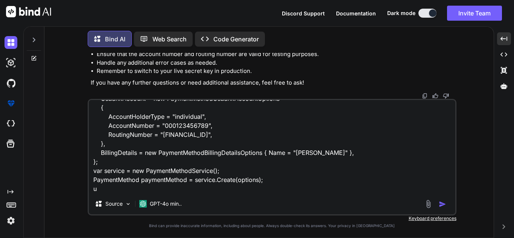
scroll to position [109, 0]
type textarea "service use nhi krnai StripeConfiguration.ApiKey = "sk_test_51SABpKFHNlATR88GDs…"
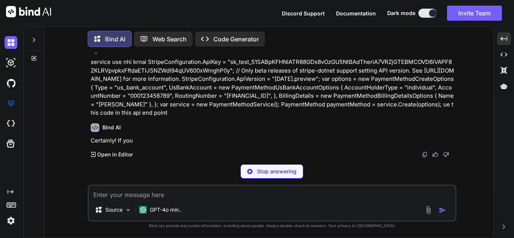
scroll to position [8743, 0]
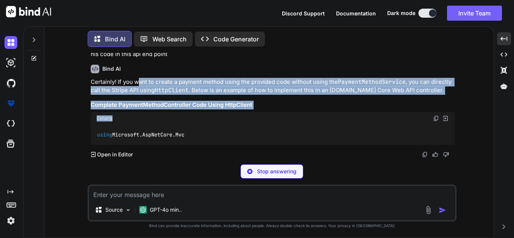
drag, startPoint x: 140, startPoint y: 152, endPoint x: 216, endPoint y: 148, distance: 75.5
click at [210, 145] on div "Certainly! If you want to create a payment method using the provided code witho…" at bounding box center [273, 111] width 364 height 67
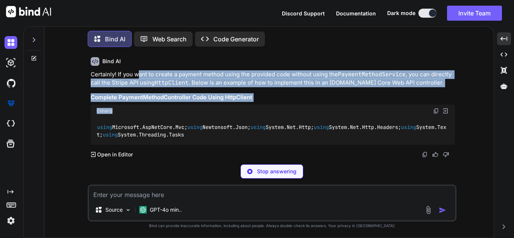
click at [255, 87] on p "Certainly! If you want to create a payment method using the provided code witho…" at bounding box center [273, 78] width 364 height 17
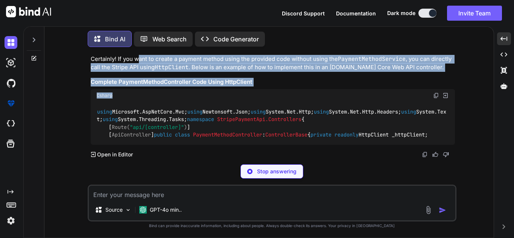
click at [356, 63] on code "PaymentMethodService" at bounding box center [372, 59] width 68 height 8
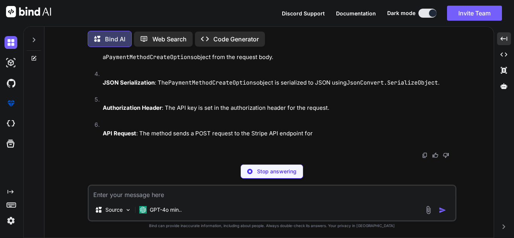
scroll to position [9052, 0]
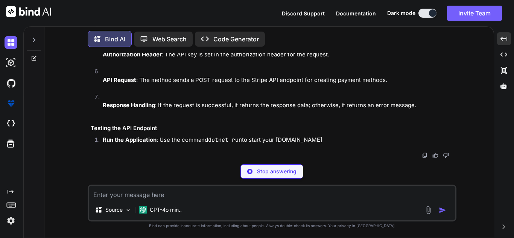
drag, startPoint x: 122, startPoint y: 82, endPoint x: 230, endPoint y: 99, distance: 109.4
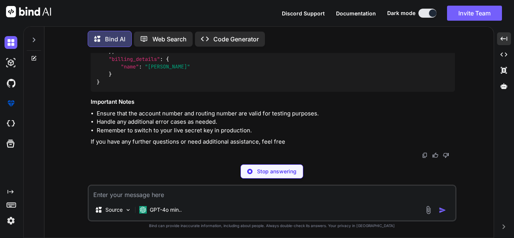
scroll to position [10042, 0]
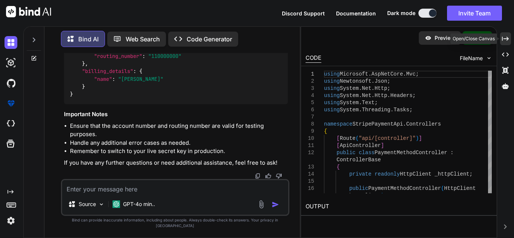
click at [507, 38] on icon "Created with Pixso." at bounding box center [505, 38] width 7 height 7
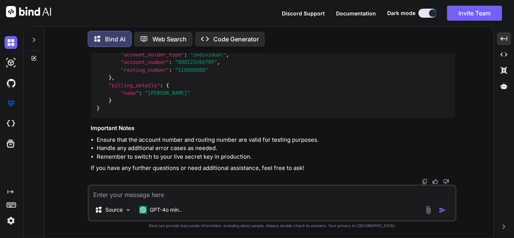
drag, startPoint x: 122, startPoint y: 148, endPoint x: 135, endPoint y: 125, distance: 27.1
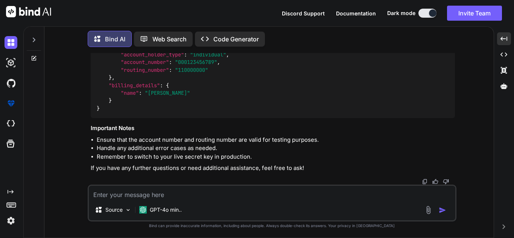
copy code "[ HttpPost ] public async Task<IActionResult> CreatePaymentMethod ( [FromBody] …"
drag, startPoint x: 119, startPoint y: 103, endPoint x: 143, endPoint y: 169, distance: 70.1
click at [170, 193] on textarea at bounding box center [272, 193] width 367 height 14
paste textarea "[HttpPost("create-account")] public async Task<IActionResult> CreateConnectedAc…"
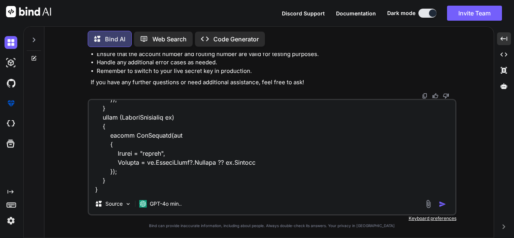
scroll to position [344, 0]
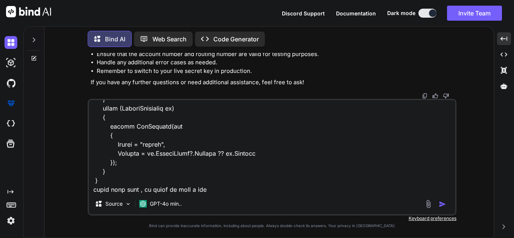
type textarea "[HttpPost("create-account")] public async Task<IActionResult> CreateConnectedAc…"
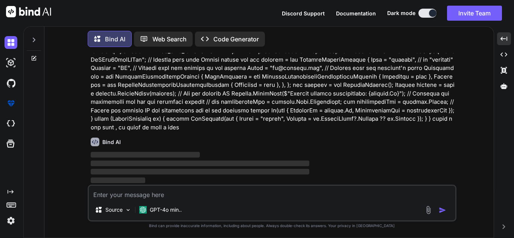
scroll to position [9982, 0]
click at [166, 128] on p at bounding box center [273, 85] width 364 height 93
click at [166, 129] on p at bounding box center [273, 85] width 364 height 93
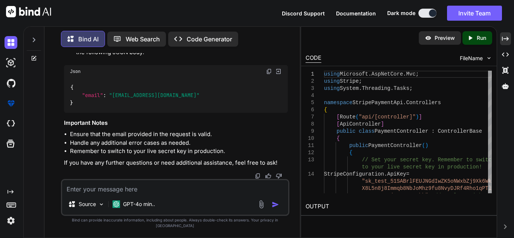
scroll to position [11277, 0]
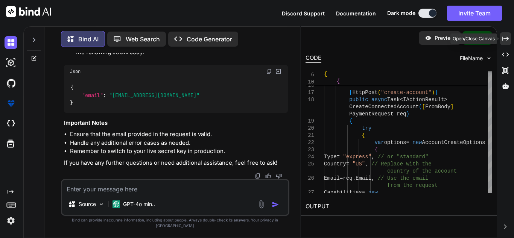
click at [502, 38] on icon "Created with Pixso." at bounding box center [505, 38] width 7 height 7
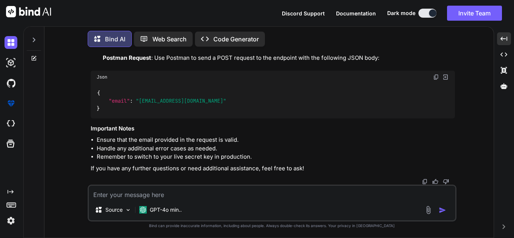
scroll to position [10510, 0]
drag, startPoint x: 115, startPoint y: 126, endPoint x: 176, endPoint y: 139, distance: 62.5
copy code "[ HttpPost( "create-account" ) ] public async Task<IActionResult> CreateConnect…"
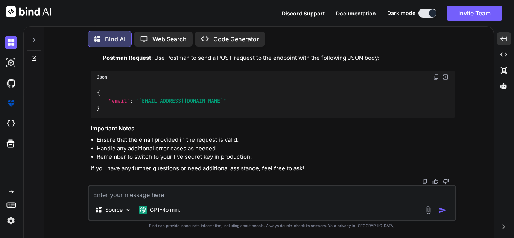
copy code "public class PaymentRequest { public string Email { get ; set ; } // Email of t…"
drag, startPoint x: 109, startPoint y: 90, endPoint x: 127, endPoint y: 111, distance: 26.7
drag, startPoint x: 230, startPoint y: 126, endPoint x: 279, endPoint y: 126, distance: 49.3
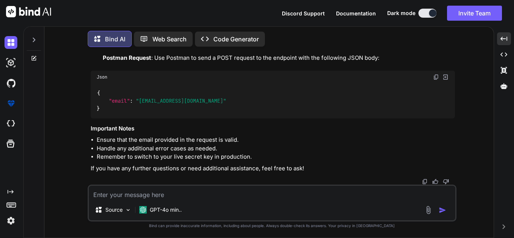
drag, startPoint x: 167, startPoint y: 121, endPoint x: 287, endPoint y: 120, distance: 120.5
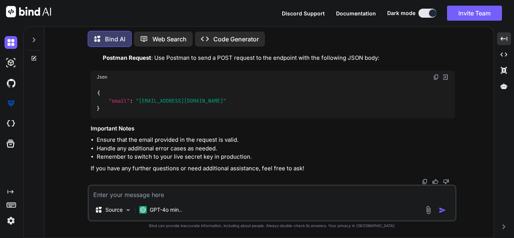
drag, startPoint x: 294, startPoint y: 122, endPoint x: 149, endPoint y: 113, distance: 145.6
drag, startPoint x: 141, startPoint y: 120, endPoint x: 273, endPoint y: 137, distance: 132.9
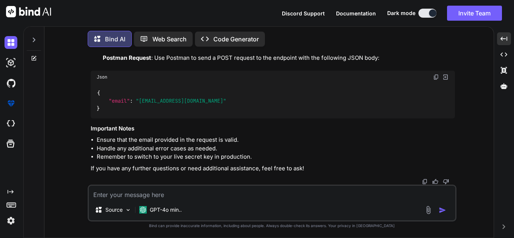
drag, startPoint x: 145, startPoint y: 117, endPoint x: 315, endPoint y: 125, distance: 169.6
click at [196, 190] on textarea at bounding box center [272, 193] width 367 height 14
click at [186, 194] on textarea at bounding box center [272, 193] width 367 height 14
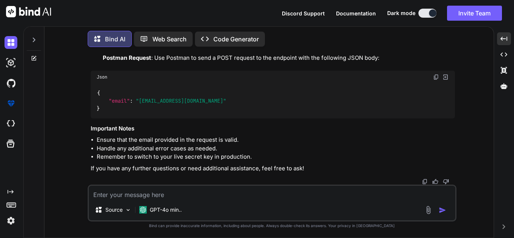
paste textarea "public class PaymentRequest { public string Email { get; set; } // Email of the…"
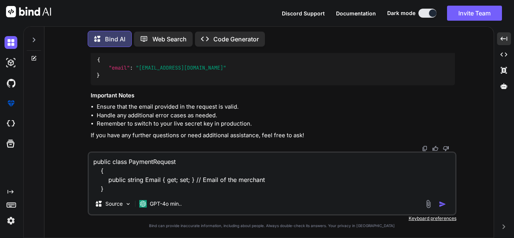
copy code "// Generate the publishable key for the connected account var publishableKey = …"
drag, startPoint x: 218, startPoint y: 129, endPoint x: 146, endPoint y: 116, distance: 73.4
drag, startPoint x: 126, startPoint y: 190, endPoint x: 79, endPoint y: 163, distance: 53.7
click at [79, 163] on div "You Hi Bind AI Hello! How can I assist you [DATE]? Created with Pixso. Open in …" at bounding box center [272, 145] width 444 height 185
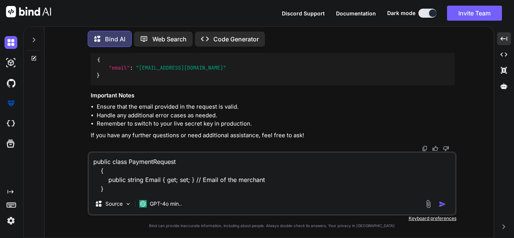
paste textarea "// Generate the publishable key for the connected account var publishableKey = …"
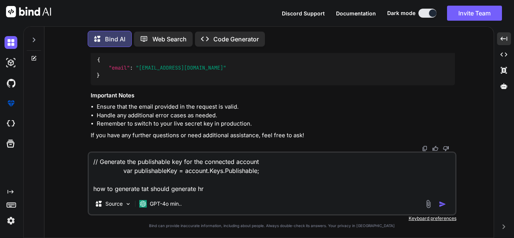
type textarea "// Generate the publishable key for the connected account var publishableKey = …"
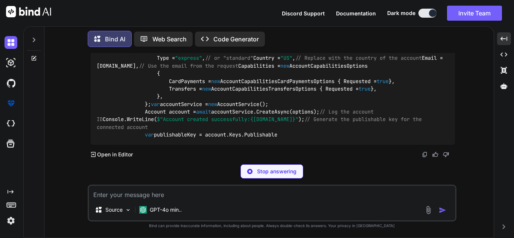
scroll to position [10391, 0]
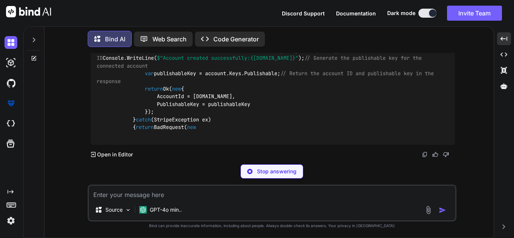
drag, startPoint x: 142, startPoint y: 86, endPoint x: 334, endPoint y: 87, distance: 191.3
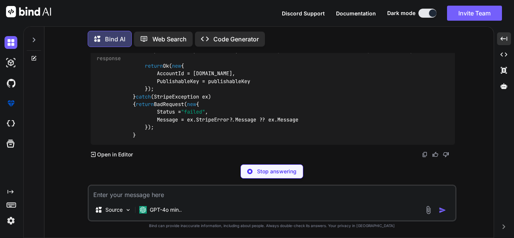
scroll to position [10428, 0]
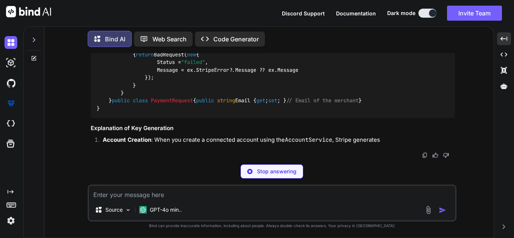
drag, startPoint x: 134, startPoint y: 85, endPoint x: 300, endPoint y: 90, distance: 166.1
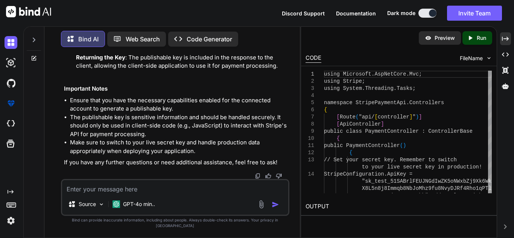
scroll to position [12595, 0]
drag, startPoint x: 508, startPoint y: 35, endPoint x: 497, endPoint y: 41, distance: 12.1
click at [508, 35] on div "Created with Pixso." at bounding box center [505, 38] width 11 height 13
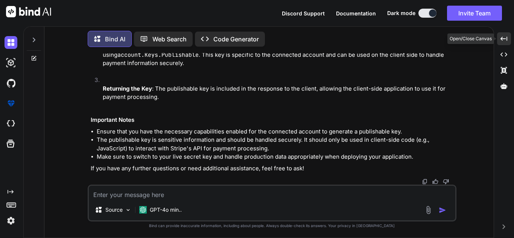
scroll to position [11324, 0]
drag, startPoint x: 143, startPoint y: 111, endPoint x: 289, endPoint y: 110, distance: 145.7
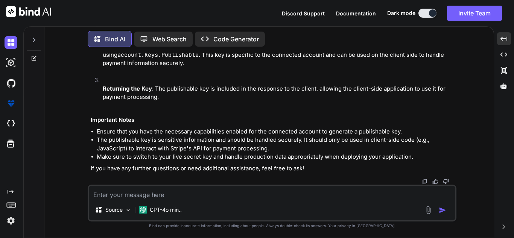
scroll to position [11437, 0]
drag, startPoint x: 145, startPoint y: 139, endPoint x: 285, endPoint y: 149, distance: 140.1
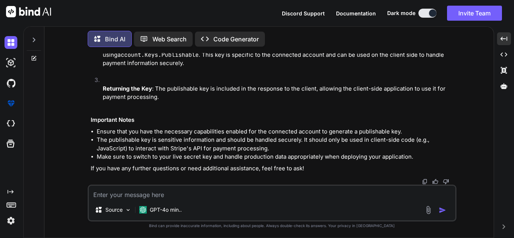
drag, startPoint x: 161, startPoint y: 85, endPoint x: 276, endPoint y: 85, distance: 115.2
drag, startPoint x: 119, startPoint y: 155, endPoint x: 106, endPoint y: 130, distance: 28.3
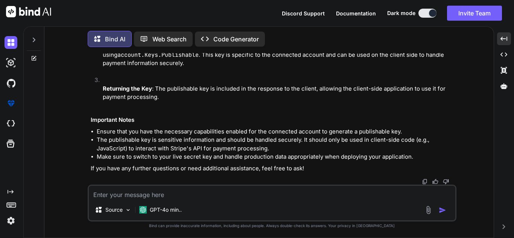
copy code "public class PaymentRequest { public string Email { get ; set ; } // Email of t…"
click at [145, 197] on textarea at bounding box center [272, 193] width 367 height 14
paste textarea "{{baseUrl}}/v1/payment_methods"
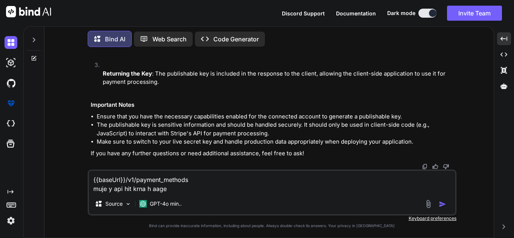
type textarea "{{baseUrl}}/v1/payment_methods muje y api hit krna h aage"
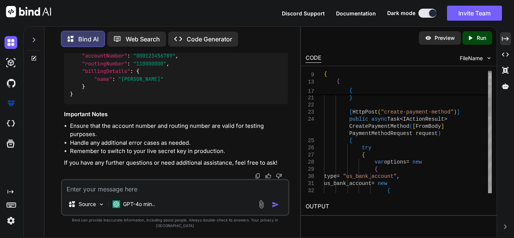
scroll to position [0, 0]
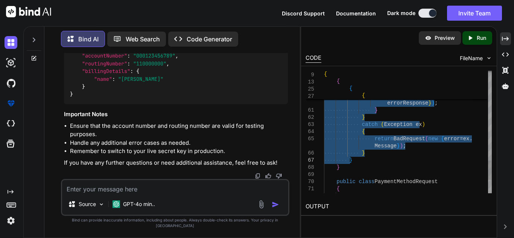
drag, startPoint x: 348, startPoint y: 113, endPoint x: 363, endPoint y: 164, distance: 53.1
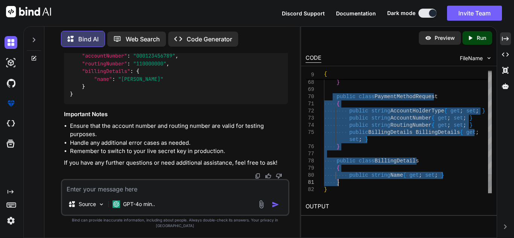
type textarea "} } } public class PaymentMethodRequest { public string AccountHolderType { get…"
drag, startPoint x: 332, startPoint y: 98, endPoint x: 351, endPoint y: 182, distance: 86.2
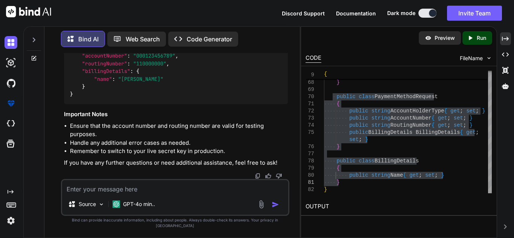
drag, startPoint x: 197, startPoint y: 124, endPoint x: 218, endPoint y: 124, distance: 21.5
click at [268, 27] on img at bounding box center [269, 24] width 6 height 6
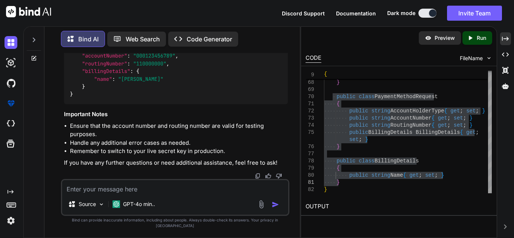
click at [268, 27] on img at bounding box center [269, 24] width 6 height 6
click at [98, 193] on textarea at bounding box center [175, 187] width 226 height 14
paste textarea "{ "error": "{\n \"error\": {\n \"code\": \"parameter_missing\",\n \"doc_url\": …"
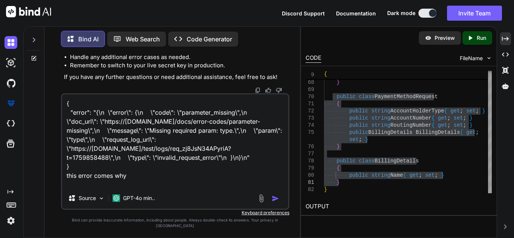
type textarea "{ "error": "{\n \"error\": {\n \"code\": \"parameter_missing\",\n \"doc_url\": …"
click at [510, 30] on div "Bind AI Web Search Created with Pixso. Code Generator You Hi Bind AI Hello! How…" at bounding box center [268, 132] width 491 height 212
click at [509, 37] on icon "Created with Pixso." at bounding box center [505, 38] width 7 height 7
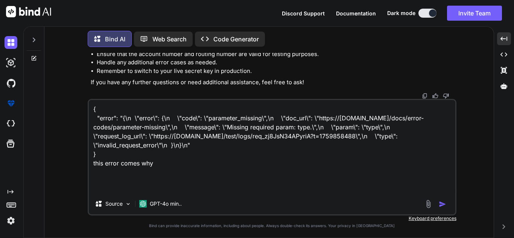
scroll to position [12366, 0]
drag, startPoint x: 152, startPoint y: 73, endPoint x: 264, endPoint y: 75, distance: 111.8
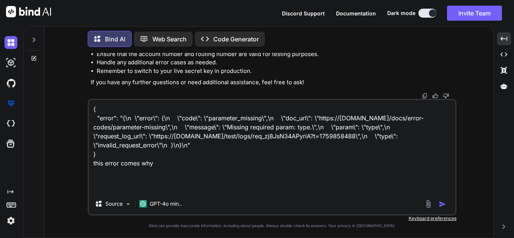
drag, startPoint x: 104, startPoint y: 94, endPoint x: 158, endPoint y: 91, distance: 54.3
click at [446, 201] on img "button" at bounding box center [443, 205] width 8 height 8
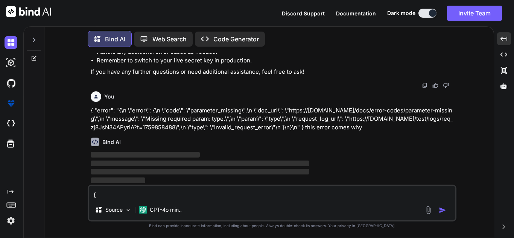
click at [443, 204] on div "Source GPT-4o min.." at bounding box center [272, 212] width 367 height 18
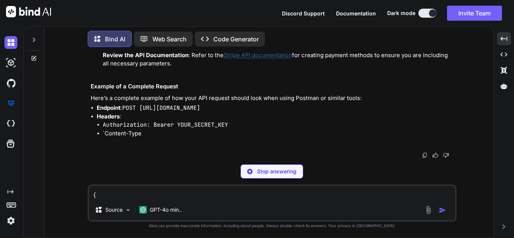
scroll to position [13202, 0]
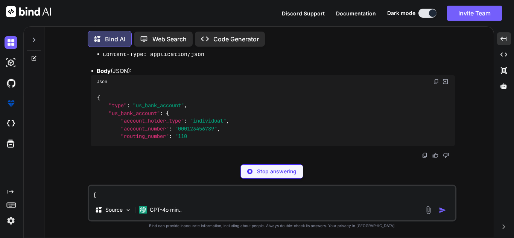
drag, startPoint x: 126, startPoint y: 85, endPoint x: 210, endPoint y: 87, distance: 83.6
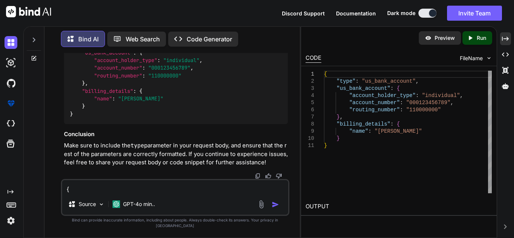
scroll to position [0, 0]
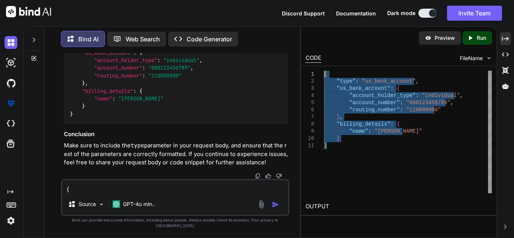
type textarea "{ "type": "us_bank_account", "us_bank_account": { "account_holder_type": "indiv…"
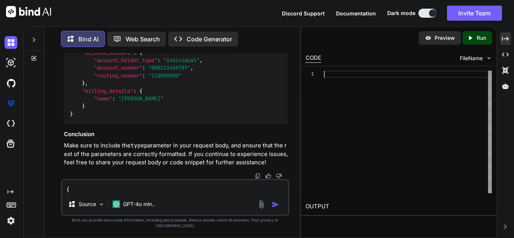
drag, startPoint x: 367, startPoint y: 147, endPoint x: 322, endPoint y: 69, distance: 89.9
click at [352, 121] on div at bounding box center [408, 132] width 168 height 123
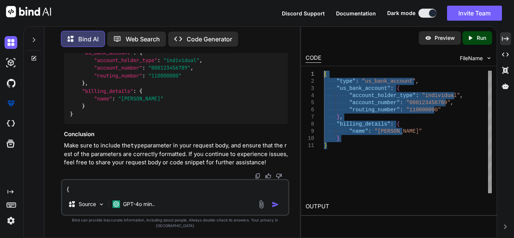
type textarea "{ "type": "us_bank_account", "us_bank_account": { "account_holder_type": "indiv…"
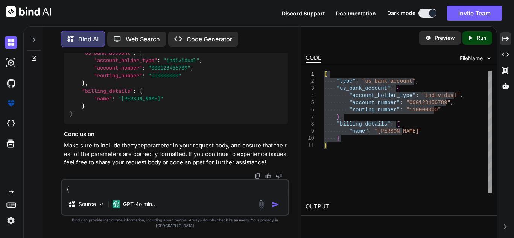
copy code "public class PaymentMethodRequest { public string AccountHolderType { get ; set…"
drag, startPoint x: 83, startPoint y: 69, endPoint x: 118, endPoint y: 150, distance: 88.2
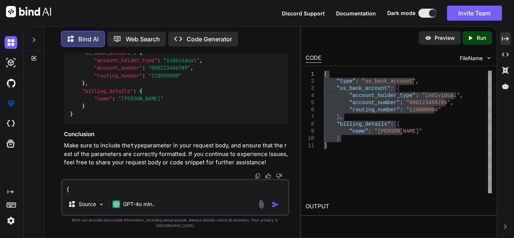
drag, startPoint x: 91, startPoint y: 87, endPoint x: 117, endPoint y: 120, distance: 42.1
drag, startPoint x: 104, startPoint y: 100, endPoint x: 158, endPoint y: 109, distance: 54.6
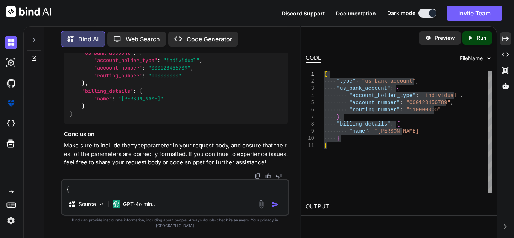
drag, startPoint x: 116, startPoint y: 125, endPoint x: 196, endPoint y: 134, distance: 80.3
drag, startPoint x: 90, startPoint y: 104, endPoint x: 212, endPoint y: 120, distance: 123.4
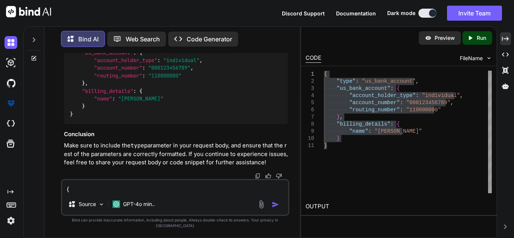
drag, startPoint x: 70, startPoint y: 67, endPoint x: 95, endPoint y: 146, distance: 82.9
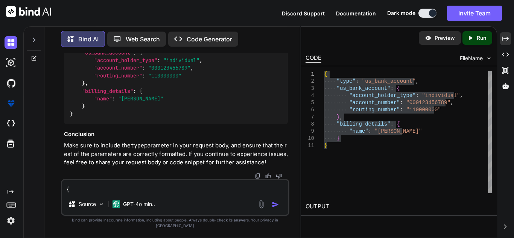
drag, startPoint x: 262, startPoint y: 82, endPoint x: 91, endPoint y: 99, distance: 172.6
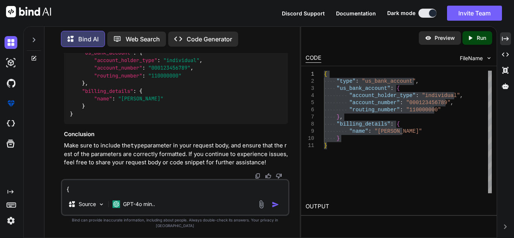
drag, startPoint x: 92, startPoint y: 127, endPoint x: 77, endPoint y: 85, distance: 44.1
click at [356, 133] on div "{ "type" : "us_bank_account" , "us_bank_account" : { "account_holder_type" : "i…" at bounding box center [408, 132] width 168 height 123
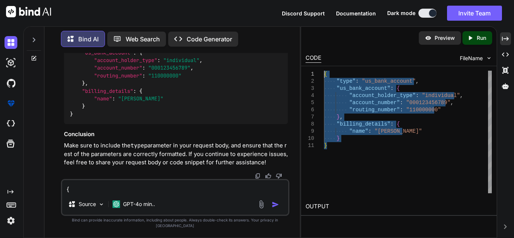
scroll to position [0, 0]
drag, startPoint x: 346, startPoint y: 149, endPoint x: 320, endPoint y: 60, distance: 92.5
click at [320, 60] on div "Preview Created with Pixso. Run CODE FileName 1 2 3 4 5 6 7 8 9 10 11 { "type" …" at bounding box center [399, 124] width 196 height 194
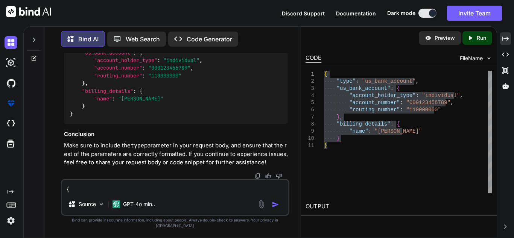
click at [125, 194] on textarea "{ "error": "{\n \"error\": {\n \"code\": \"parameter_missing\",\n \"doc_url\": …" at bounding box center [175, 187] width 226 height 14
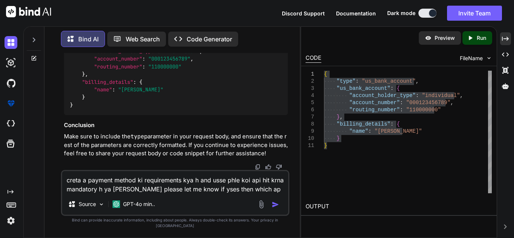
type textarea "creta a payment method ki requirements kya h and usse phle koi api hit krna man…"
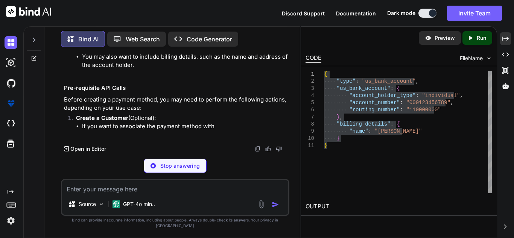
scroll to position [15900, 0]
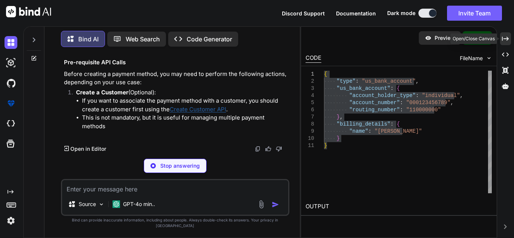
click at [505, 37] on icon "Created with Pixso." at bounding box center [505, 38] width 7 height 7
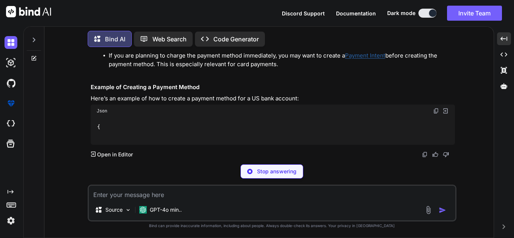
scroll to position [13891, 0]
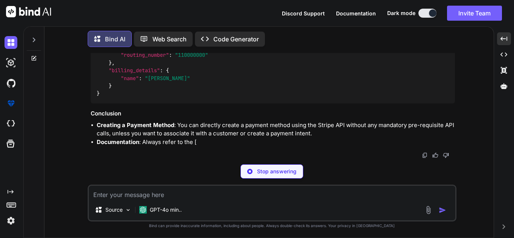
drag, startPoint x: 107, startPoint y: 83, endPoint x: 340, endPoint y: 85, distance: 233.4
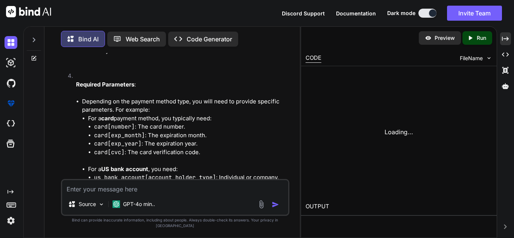
scroll to position [15527, 0]
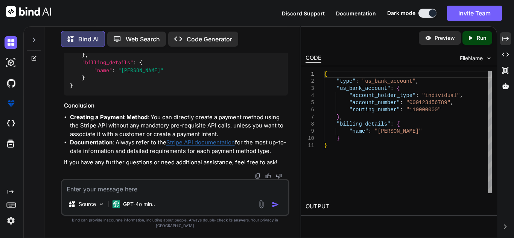
drag, startPoint x: 166, startPoint y: 128, endPoint x: 274, endPoint y: 133, distance: 108.6
click at [506, 37] on icon "Created with Pixso." at bounding box center [505, 38] width 7 height 7
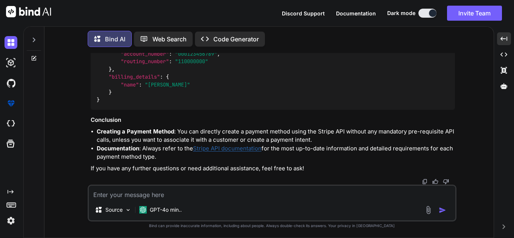
scroll to position [13928, 0]
drag, startPoint x: 119, startPoint y: 136, endPoint x: 163, endPoint y: 154, distance: 47.6
drag, startPoint x: 147, startPoint y: 65, endPoint x: 183, endPoint y: 78, distance: 38.5
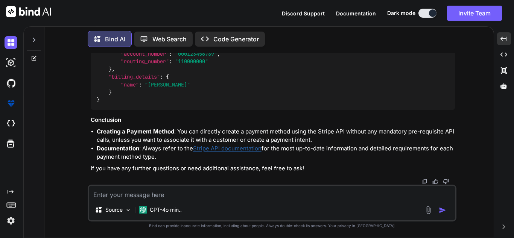
drag, startPoint x: 122, startPoint y: 85, endPoint x: 209, endPoint y: 83, distance: 87.0
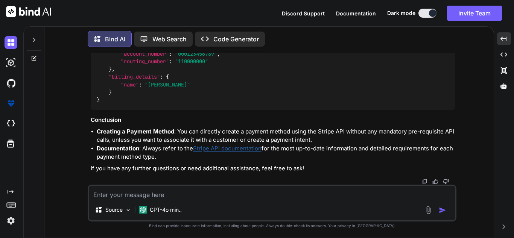
drag, startPoint x: 192, startPoint y: 95, endPoint x: 313, endPoint y: 97, distance: 120.5
drag, startPoint x: 108, startPoint y: 128, endPoint x: 155, endPoint y: 122, distance: 47.8
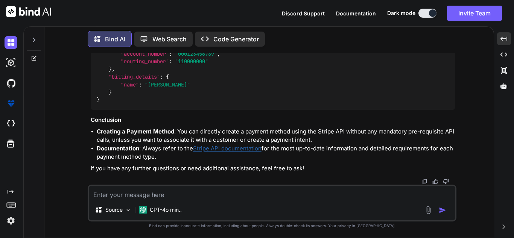
drag, startPoint x: 131, startPoint y: 81, endPoint x: 223, endPoint y: 130, distance: 103.7
drag, startPoint x: 127, startPoint y: 133, endPoint x: 232, endPoint y: 162, distance: 109.2
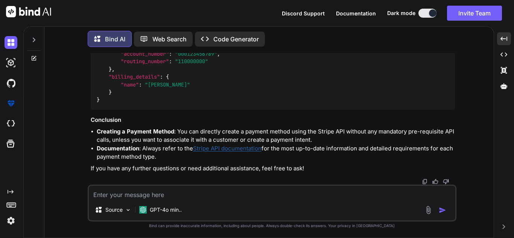
scroll to position [14154, 0]
drag, startPoint x: 143, startPoint y: 145, endPoint x: 298, endPoint y: 133, distance: 155.6
drag, startPoint x: 111, startPoint y: 114, endPoint x: 195, endPoint y: 117, distance: 84.0
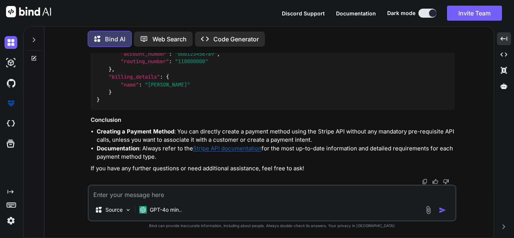
drag, startPoint x: 107, startPoint y: 128, endPoint x: 209, endPoint y: 138, distance: 102.1
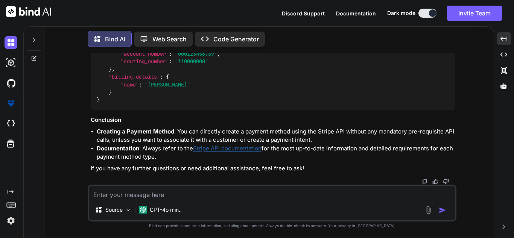
drag, startPoint x: 100, startPoint y: 87, endPoint x: 198, endPoint y: 91, distance: 98.0
drag, startPoint x: 120, startPoint y: 108, endPoint x: 276, endPoint y: 110, distance: 156.6
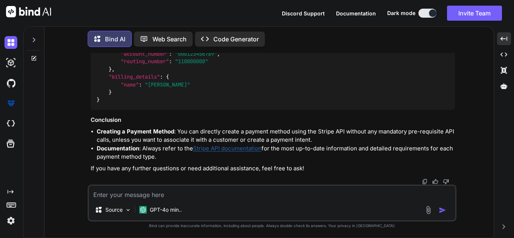
drag, startPoint x: 288, startPoint y: 109, endPoint x: 444, endPoint y: 116, distance: 155.3
drag, startPoint x: 157, startPoint y: 117, endPoint x: 266, endPoint y: 119, distance: 109.2
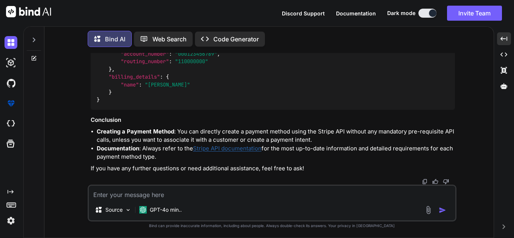
scroll to position [14380, 0]
drag, startPoint x: 103, startPoint y: 72, endPoint x: 294, endPoint y: 81, distance: 191.5
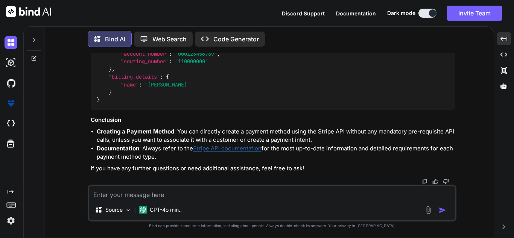
click at [123, 109] on div "{ "type" : "us_bank_account" , "us_bank_account" : { "account_holder_type" : "i…" at bounding box center [273, 62] width 364 height 96
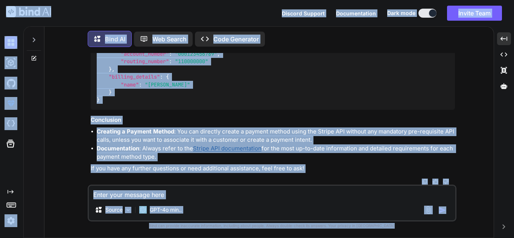
click at [498, 117] on div "Created with Pixso. Created with Pixso. Created with Pixso. Created with Pixso." at bounding box center [504, 135] width 14 height 206
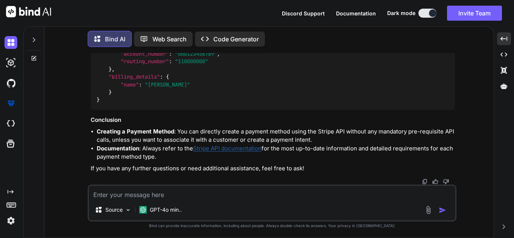
click at [436, 10] on img at bounding box center [436, 7] width 6 height 6
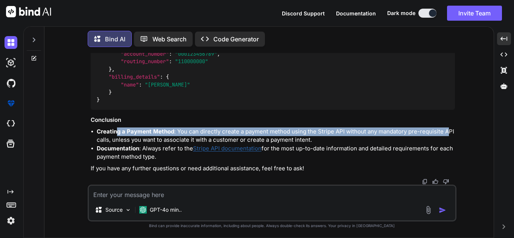
drag, startPoint x: 171, startPoint y: 130, endPoint x: 446, endPoint y: 133, distance: 274.5
click at [446, 133] on li "Creating a Payment Method : You can directly create a payment method using the …" at bounding box center [276, 136] width 358 height 17
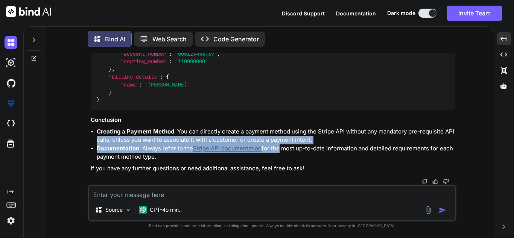
drag, startPoint x: 95, startPoint y: 142, endPoint x: 277, endPoint y: 151, distance: 182.1
click at [277, 151] on ul "Creating a Payment Method : You can directly create a payment method using the …" at bounding box center [273, 145] width 364 height 34
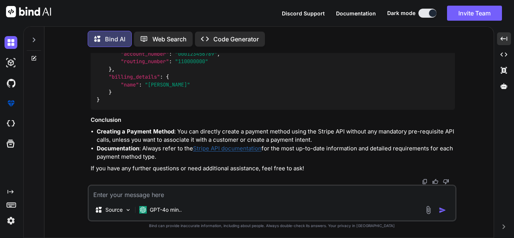
click at [314, 151] on li "Documentation : Always refer to the Stripe API documentation for the most up-to…" at bounding box center [276, 153] width 358 height 17
drag, startPoint x: 129, startPoint y: 90, endPoint x: 256, endPoint y: 104, distance: 128.0
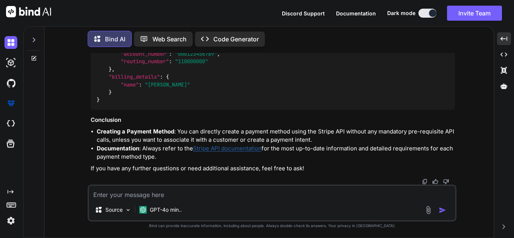
drag, startPoint x: 144, startPoint y: 115, endPoint x: 286, endPoint y: 145, distance: 145.5
click at [175, 204] on div "GPT-4o min.." at bounding box center [160, 210] width 49 height 15
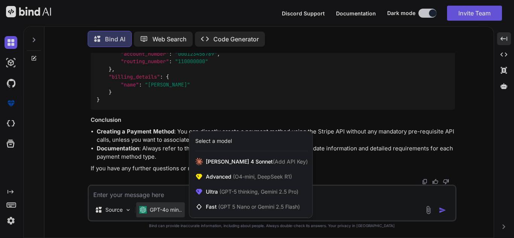
click at [143, 200] on div at bounding box center [257, 119] width 514 height 238
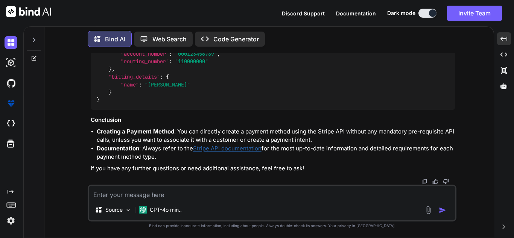
click at [145, 194] on textarea at bounding box center [272, 193] width 367 height 14
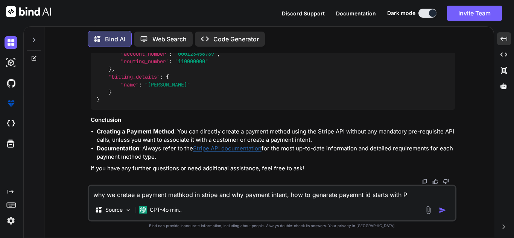
type textarea "why we cretae a payment methkod in stripe and why payment intent, how to genare…"
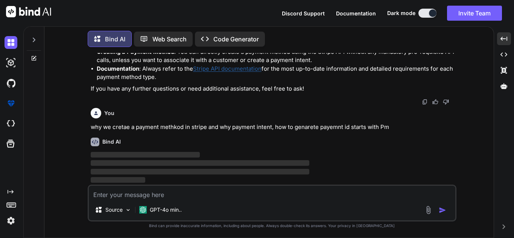
scroll to position [14541, 0]
drag, startPoint x: 125, startPoint y: 142, endPoint x: 198, endPoint y: 146, distance: 73.2
click at [198, 146] on div "Bind AI" at bounding box center [273, 142] width 364 height 9
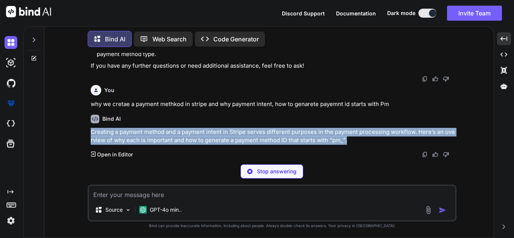
click at [227, 145] on div "Creating a payment method and a payment intent in Stripe serves different purpo…" at bounding box center [273, 136] width 364 height 17
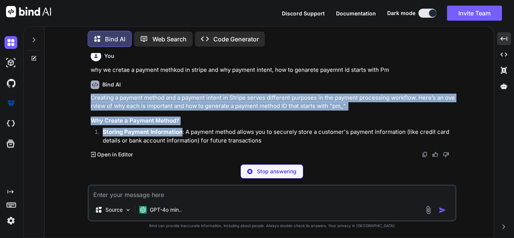
click at [237, 131] on div "Creating a payment method and a payment intent in Stripe serves different purpo…" at bounding box center [273, 120] width 364 height 52
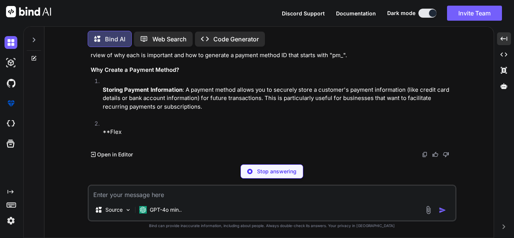
scroll to position [14617, 0]
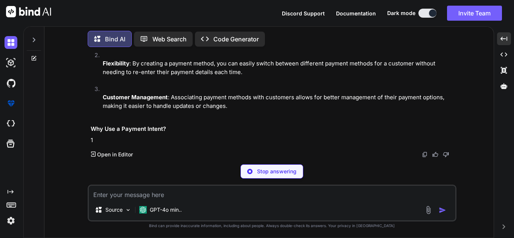
click at [196, 6] on h3 "Why Create a Payment Method?" at bounding box center [273, 1] width 364 height 9
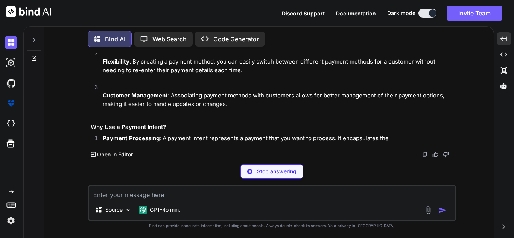
click at [146, 41] on p "Storing Payment Information : A payment method allows you to securely store a c…" at bounding box center [279, 28] width 352 height 26
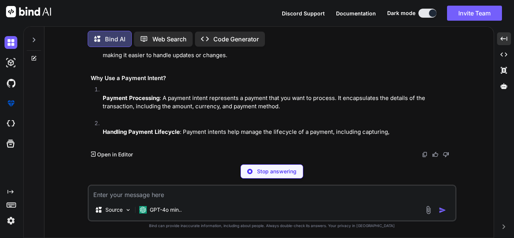
drag, startPoint x: 138, startPoint y: 121, endPoint x: 195, endPoint y: 120, distance: 57.2
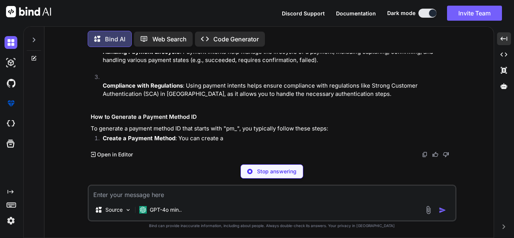
drag, startPoint x: 201, startPoint y: 121, endPoint x: 448, endPoint y: 123, distance: 247.0
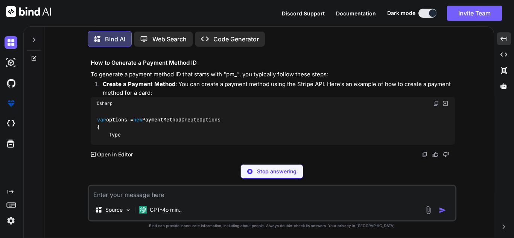
drag, startPoint x: 131, startPoint y: 134, endPoint x: 201, endPoint y: 131, distance: 70.1
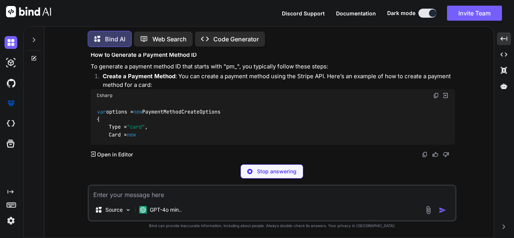
drag, startPoint x: 216, startPoint y: 131, endPoint x: 298, endPoint y: 128, distance: 82.1
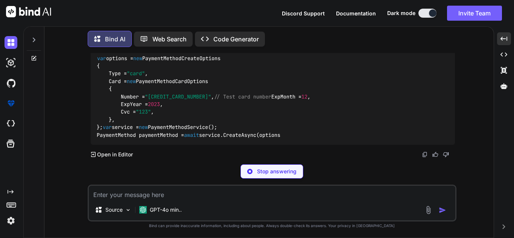
drag, startPoint x: 300, startPoint y: 128, endPoint x: 451, endPoint y: 128, distance: 151.0
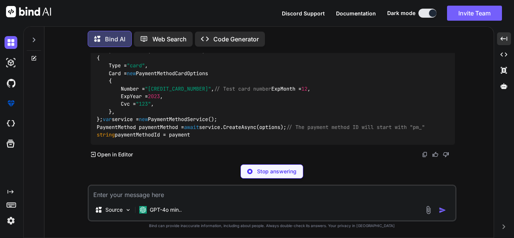
scroll to position [14655, 0]
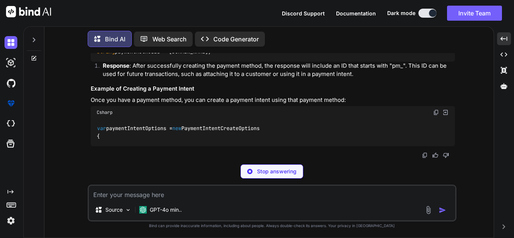
drag, startPoint x: 137, startPoint y: 123, endPoint x: 194, endPoint y: 133, distance: 58.0
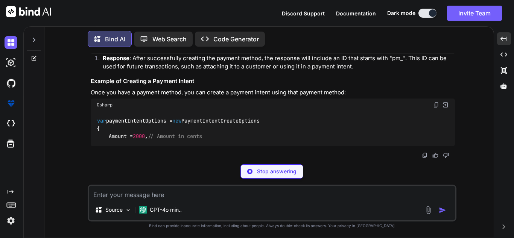
drag, startPoint x: 123, startPoint y: 137, endPoint x: 213, endPoint y: 135, distance: 90.0
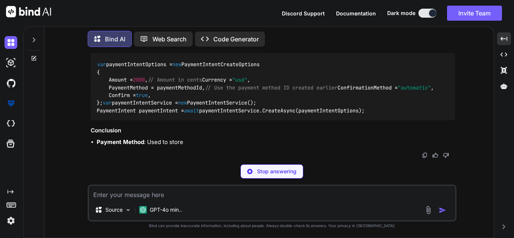
scroll to position [14730, 0]
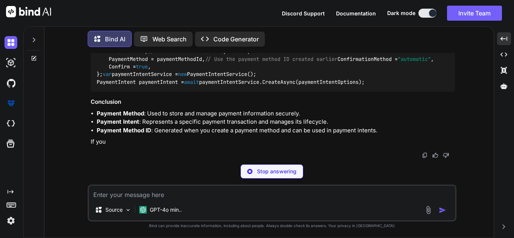
drag, startPoint x: 182, startPoint y: 92, endPoint x: 224, endPoint y: 96, distance: 42.0
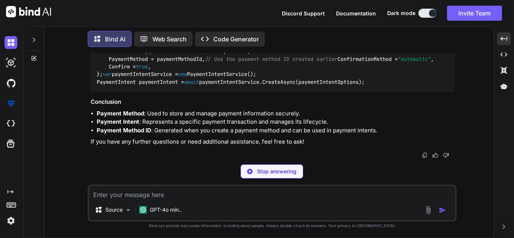
scroll to position [16476, 0]
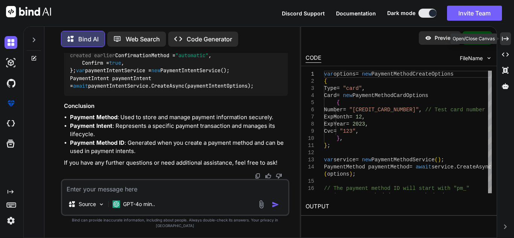
click at [505, 40] on icon "Created with Pixso." at bounding box center [505, 38] width 7 height 7
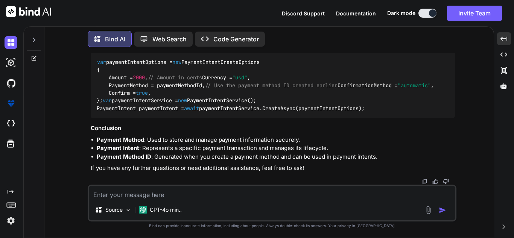
scroll to position [14768, 0]
drag, startPoint x: 96, startPoint y: 93, endPoint x: 203, endPoint y: 98, distance: 107.0
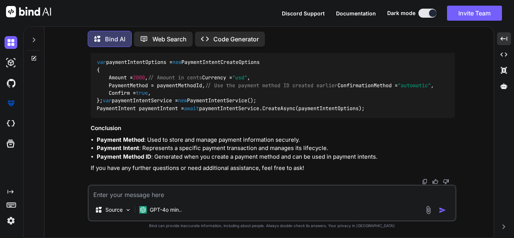
drag, startPoint x: 193, startPoint y: 96, endPoint x: 299, endPoint y: 99, distance: 105.8
drag, startPoint x: 148, startPoint y: 107, endPoint x: 250, endPoint y: 110, distance: 102.8
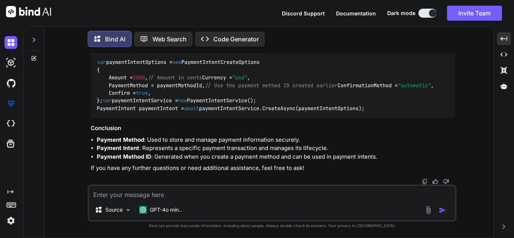
drag, startPoint x: 186, startPoint y: 132, endPoint x: 334, endPoint y: 131, distance: 148.0
drag, startPoint x: 335, startPoint y: 133, endPoint x: 216, endPoint y: 136, distance: 118.6
drag, startPoint x: 113, startPoint y: 144, endPoint x: 200, endPoint y: 140, distance: 87.5
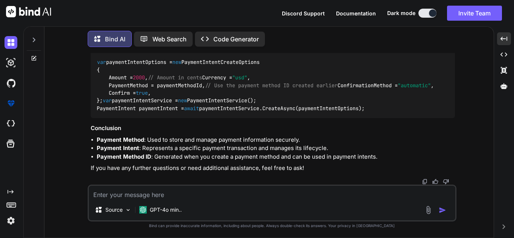
drag, startPoint x: 239, startPoint y: 140, endPoint x: 315, endPoint y: 139, distance: 76.1
drag, startPoint x: 191, startPoint y: 92, endPoint x: 404, endPoint y: 91, distance: 213.1
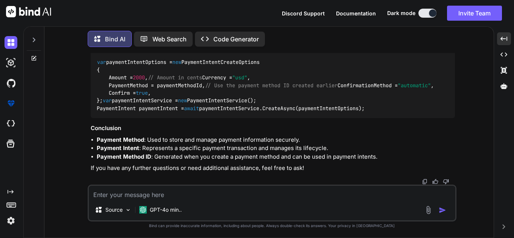
drag, startPoint x: 103, startPoint y: 99, endPoint x: 158, endPoint y: 102, distance: 54.6
drag, startPoint x: 168, startPoint y: 102, endPoint x: 324, endPoint y: 102, distance: 156.6
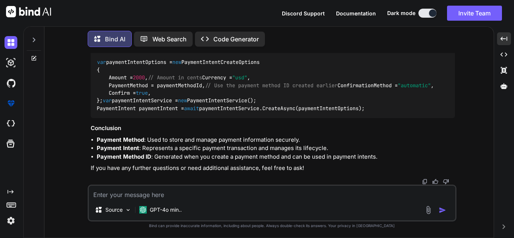
scroll to position [14919, 0]
drag, startPoint x: 180, startPoint y: 69, endPoint x: 362, endPoint y: 71, distance: 182.6
drag, startPoint x: 107, startPoint y: 125, endPoint x: 380, endPoint y: 136, distance: 272.4
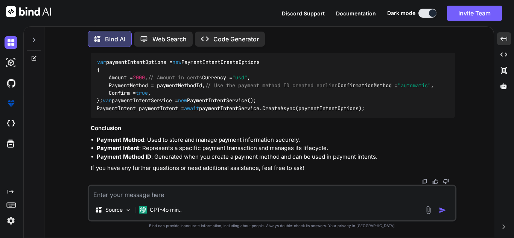
click at [380, 12] on li "Response : After successfully creating the payment method, the response will in…" at bounding box center [276, 3] width 358 height 17
click at [160, 12] on li "Response : After successfully creating the payment method, the response will in…" at bounding box center [276, 3] width 358 height 17
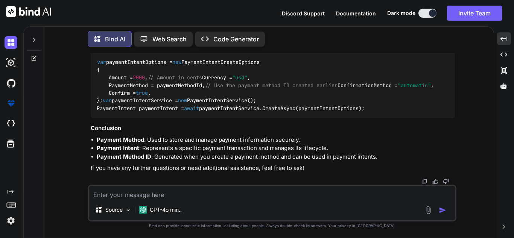
drag, startPoint x: 215, startPoint y: 159, endPoint x: 393, endPoint y: 151, distance: 177.9
click at [193, 112] on code "var paymentIntentOptions = new PaymentIntentCreateOptions { Amount = 2000 , // …" at bounding box center [265, 85] width 337 height 54
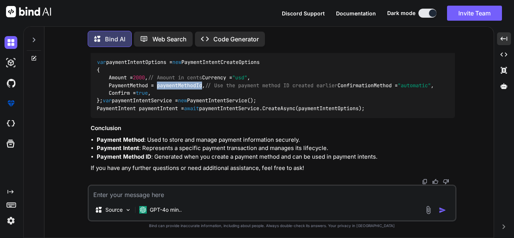
scroll to position [14739, 0]
